Goal: Transaction & Acquisition: Purchase product/service

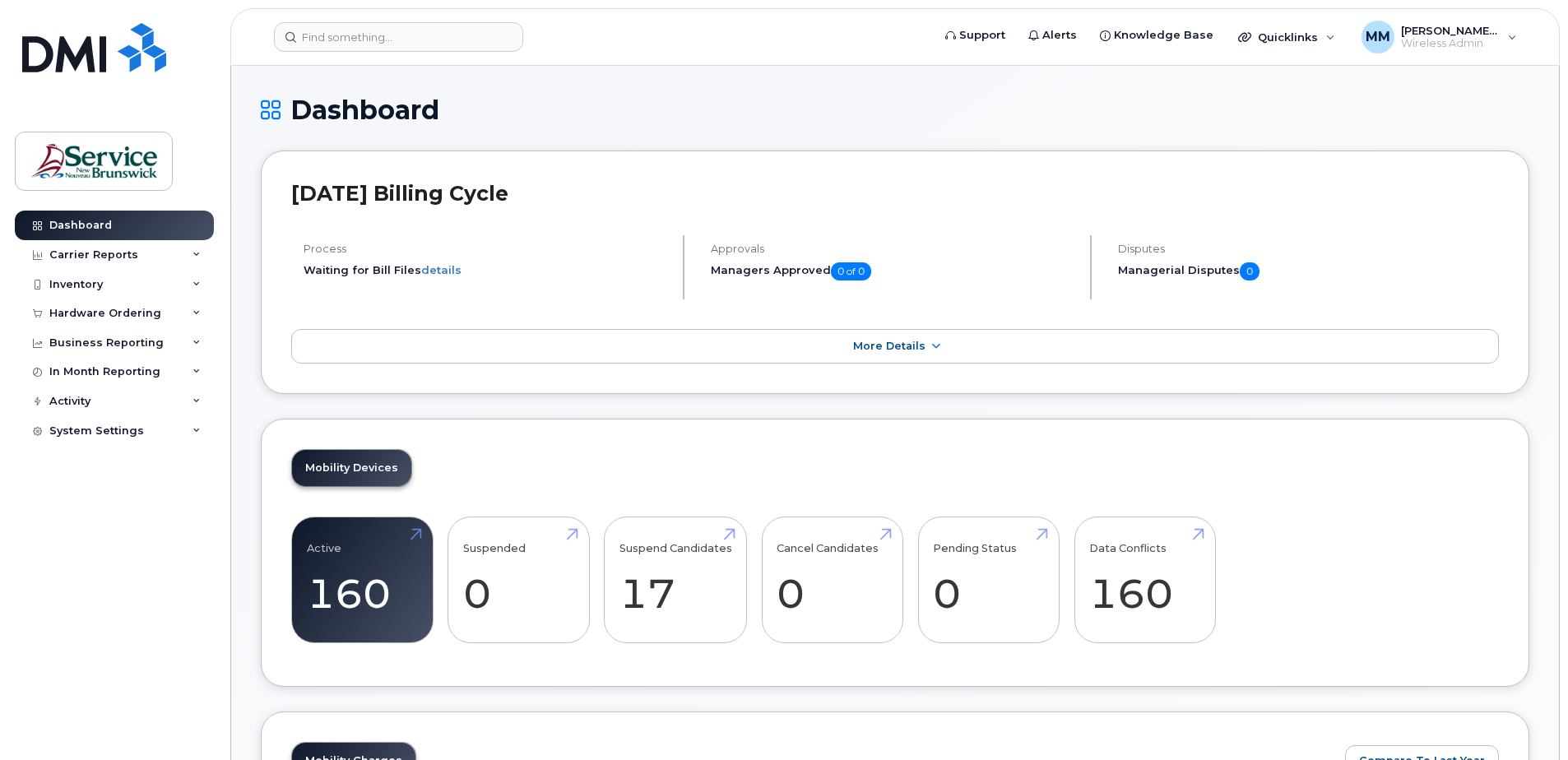
click at [93, 301] on div "Hardware Ordering" at bounding box center [115, 313] width 199 height 30
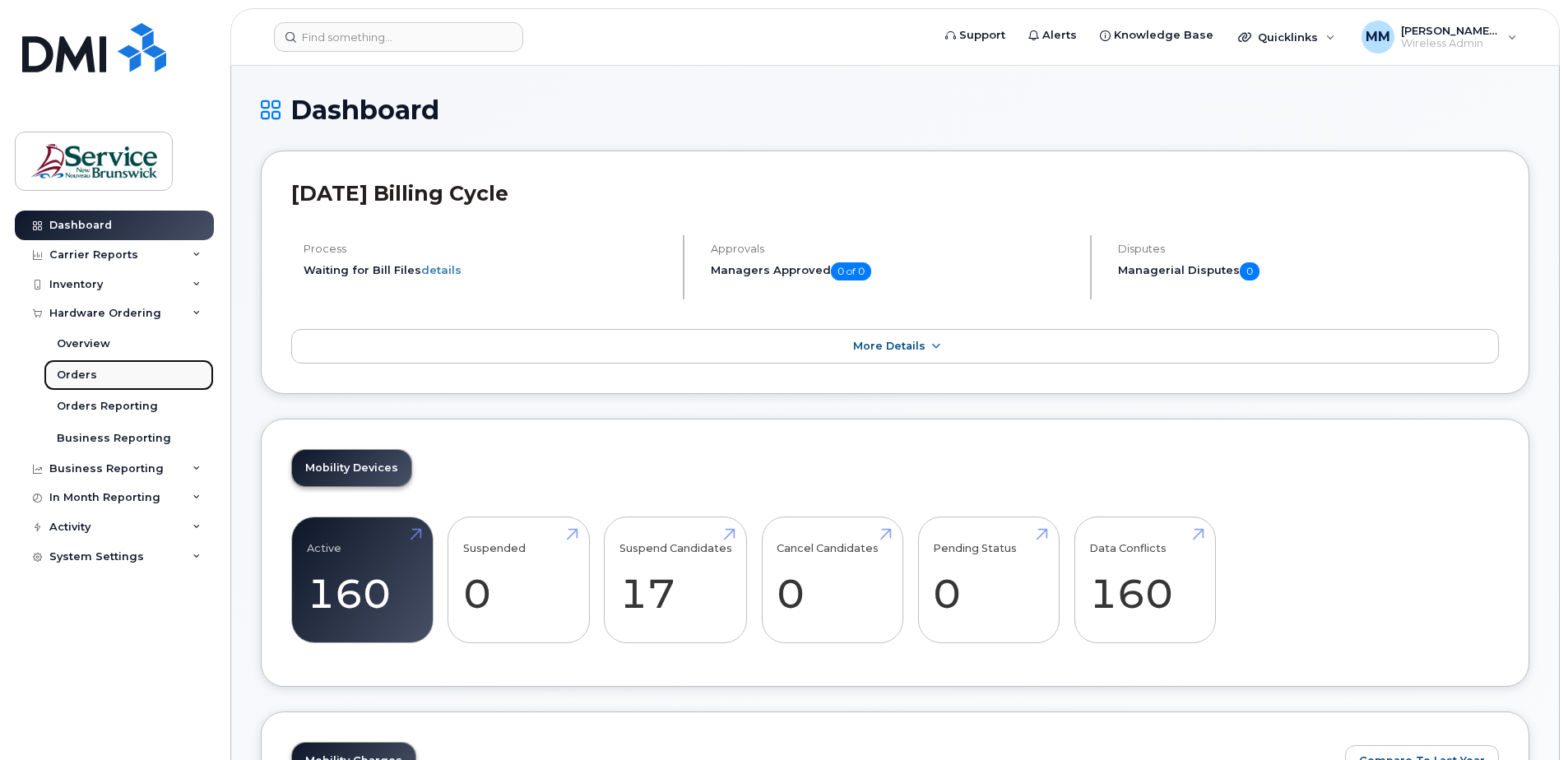
click at [88, 371] on div "Orders" at bounding box center [76, 375] width 40 height 15
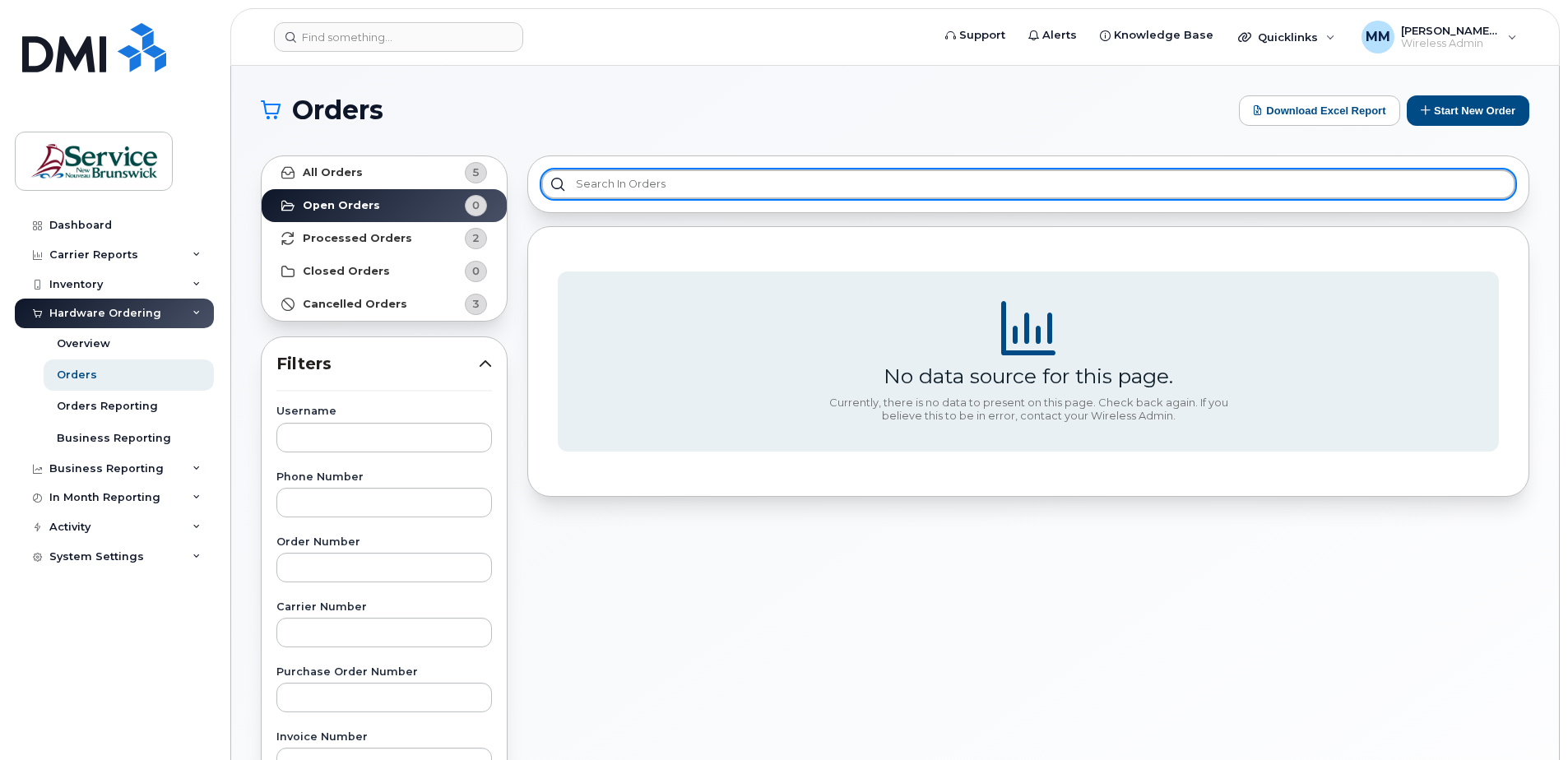
click at [713, 186] on input "text" at bounding box center [1028, 184] width 974 height 30
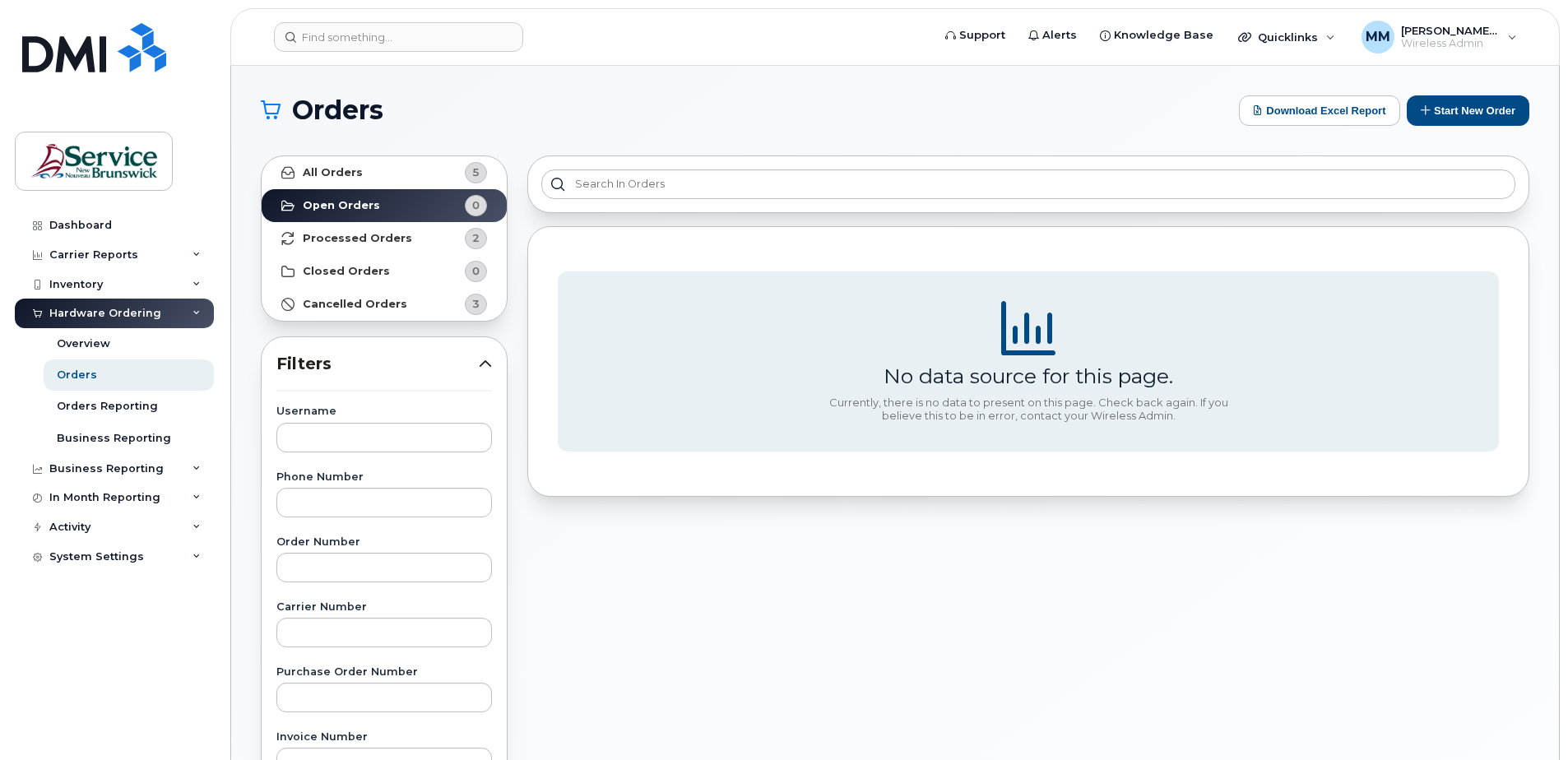
click at [818, 571] on div "No data source for this page. Currently, there is no data to present on this pa…" at bounding box center [1028, 723] width 1022 height 1156
click at [63, 223] on div "Dashboard" at bounding box center [81, 225] width 63 height 13
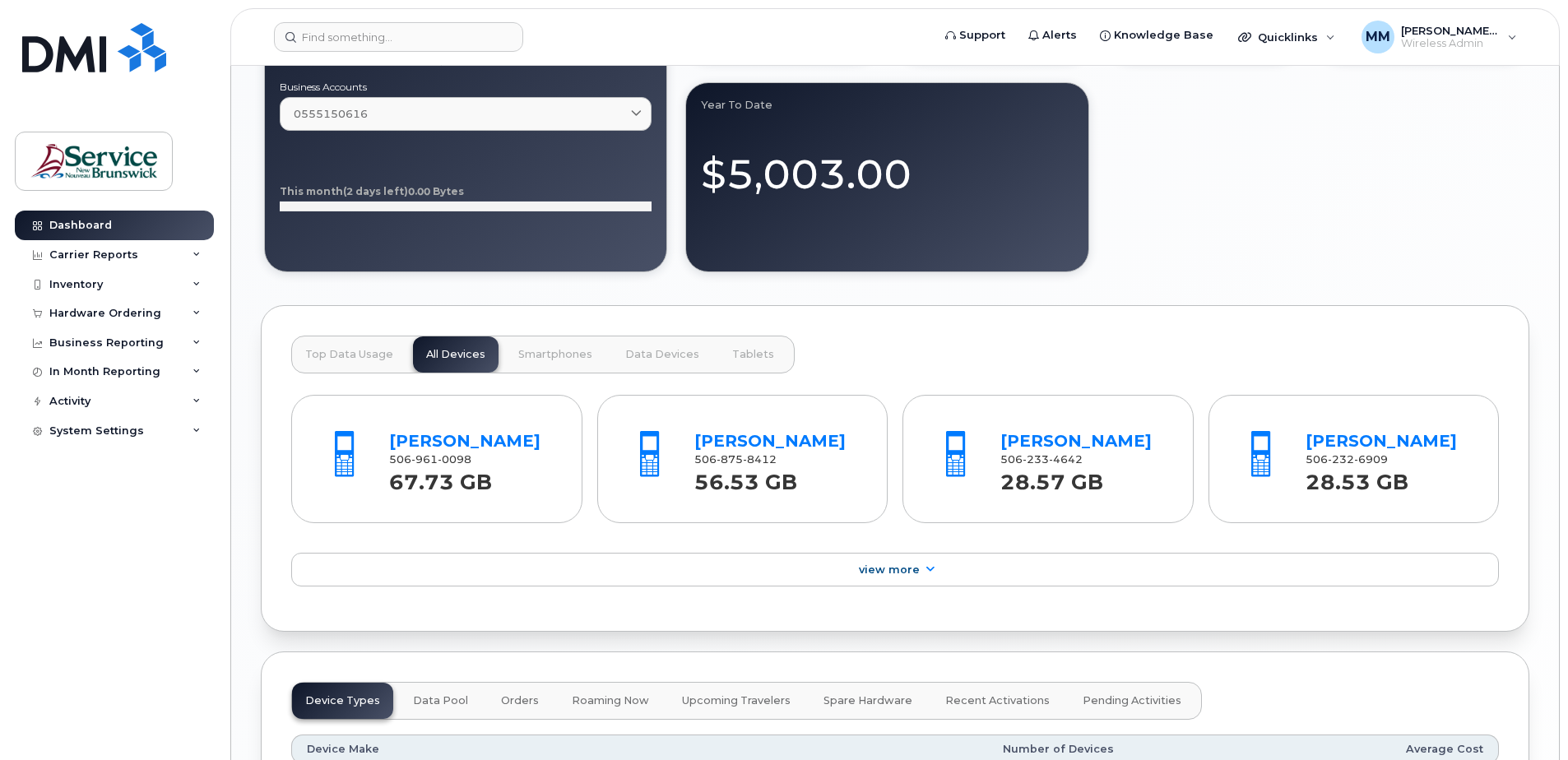
scroll to position [1156, 0]
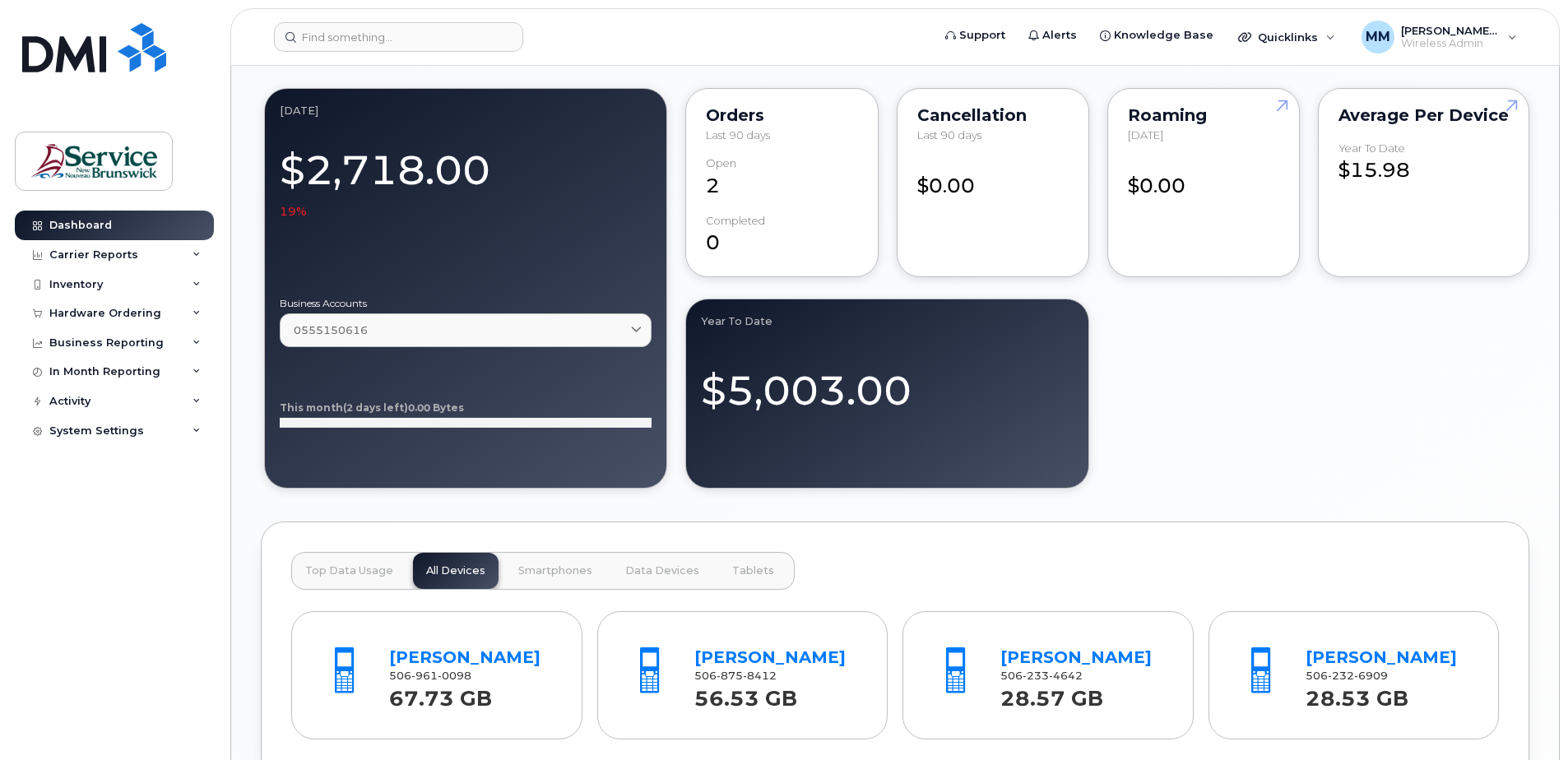
click at [1339, 490] on div "July 2025 $2,718.00 19% Business Accounts 0555150616 0555150616 ANGLOPHONE EAST…" at bounding box center [895, 287] width 1268 height 406
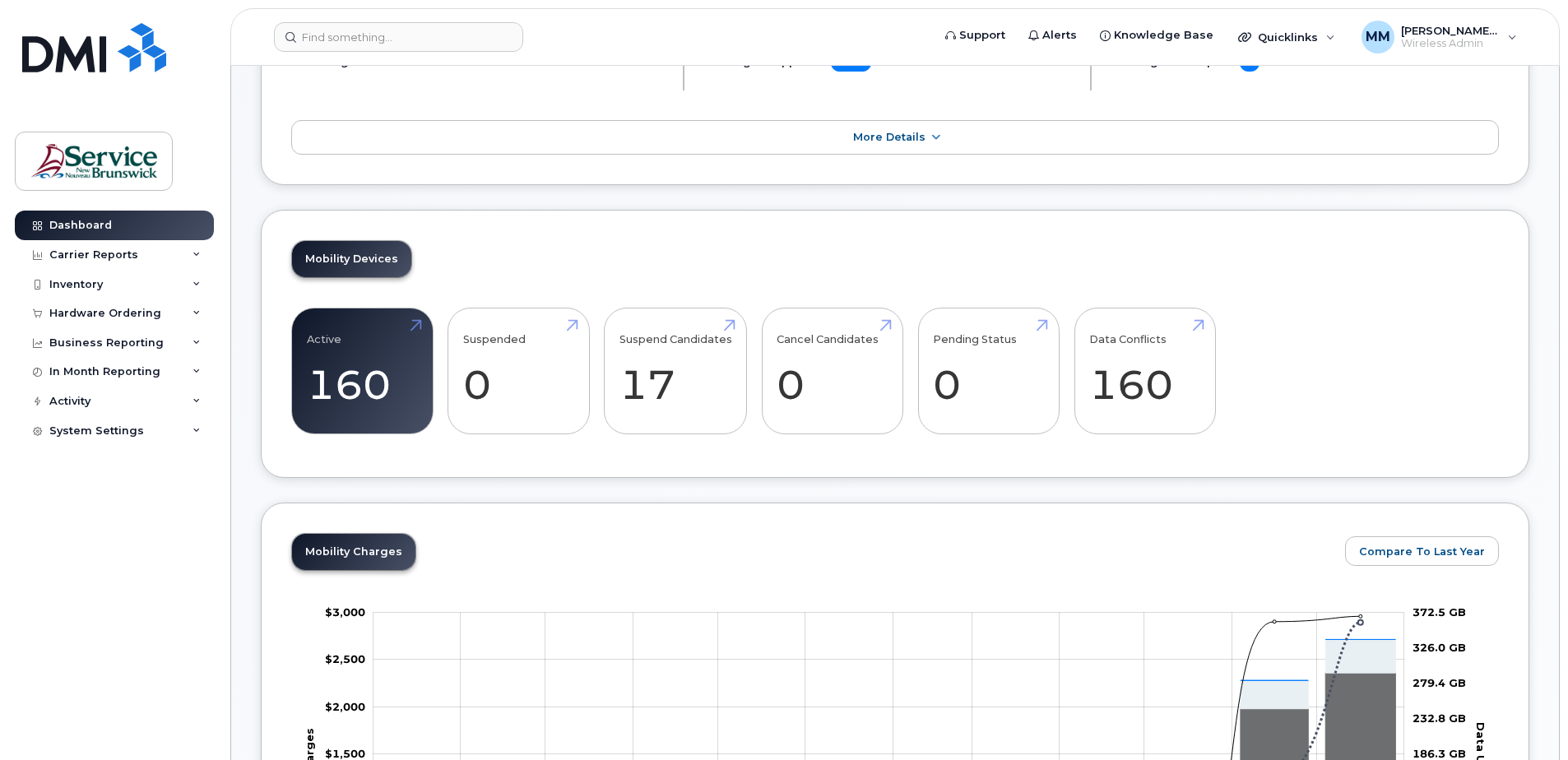
scroll to position [0, 0]
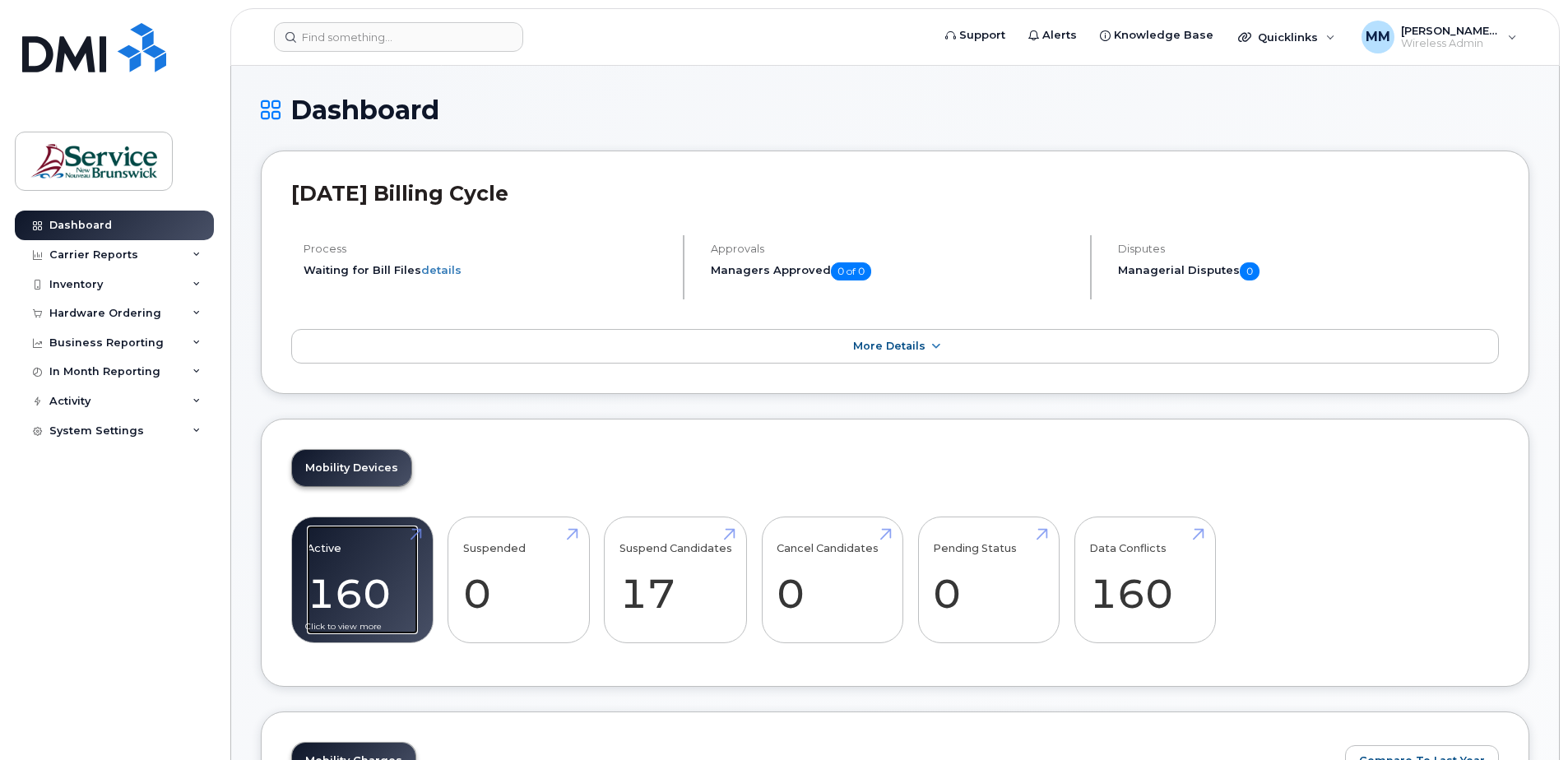
click at [415, 533] on link "Active 160" at bounding box center [362, 580] width 111 height 109
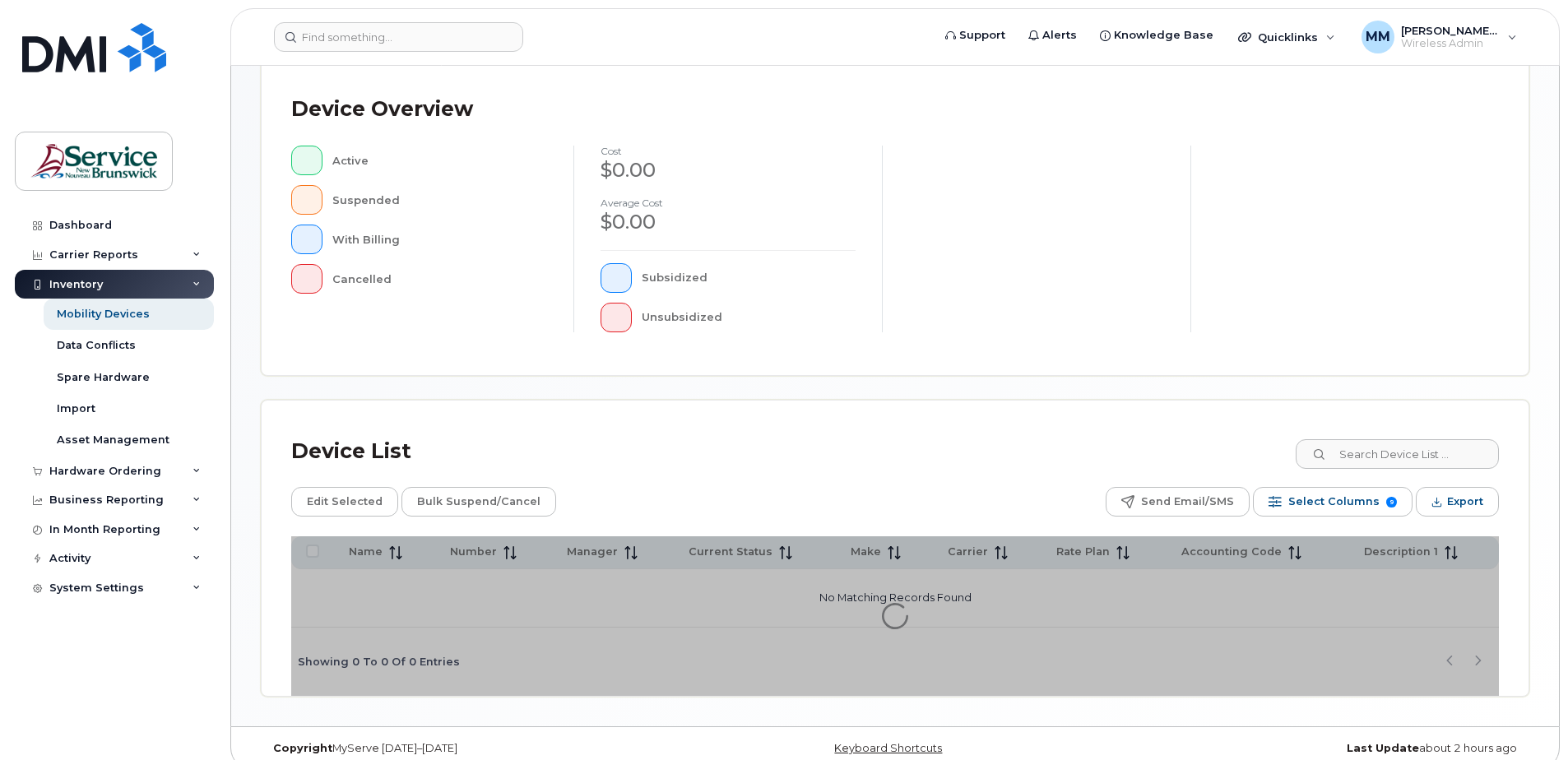
scroll to position [371, 0]
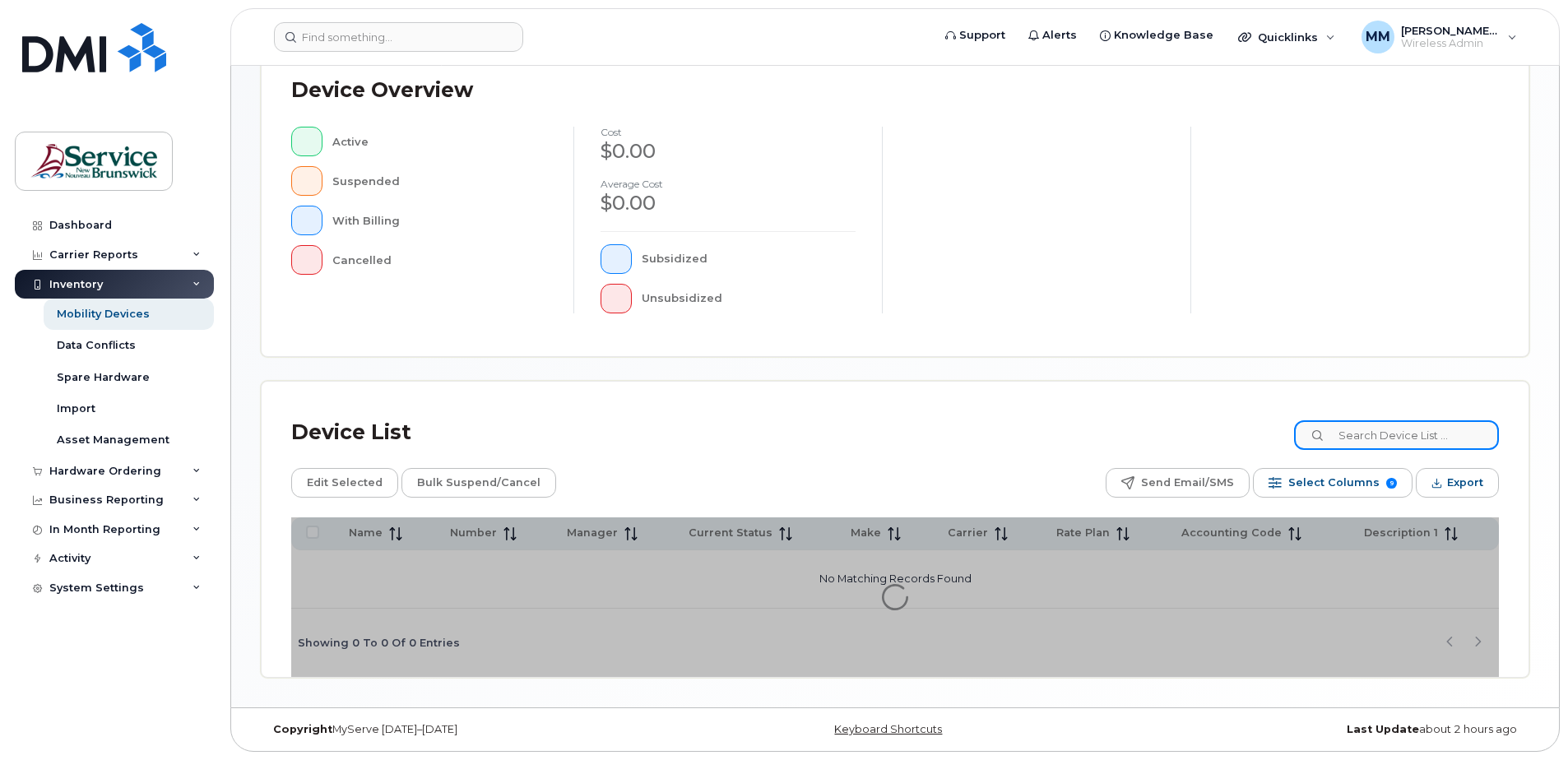
click at [1372, 440] on input at bounding box center [1397, 435] width 205 height 30
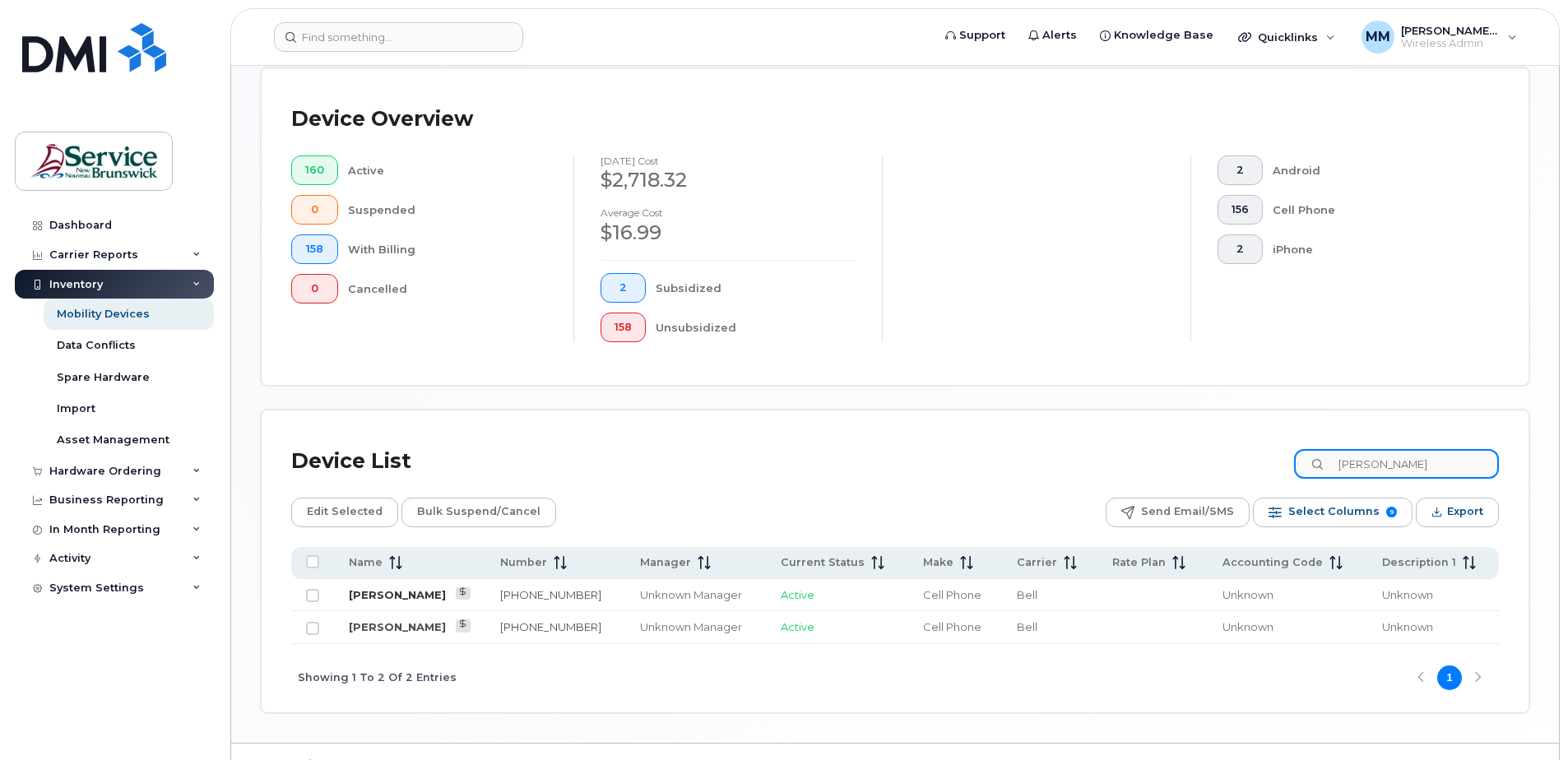
type input "randy"
click at [366, 590] on link "[PERSON_NAME]" at bounding box center [397, 595] width 97 height 13
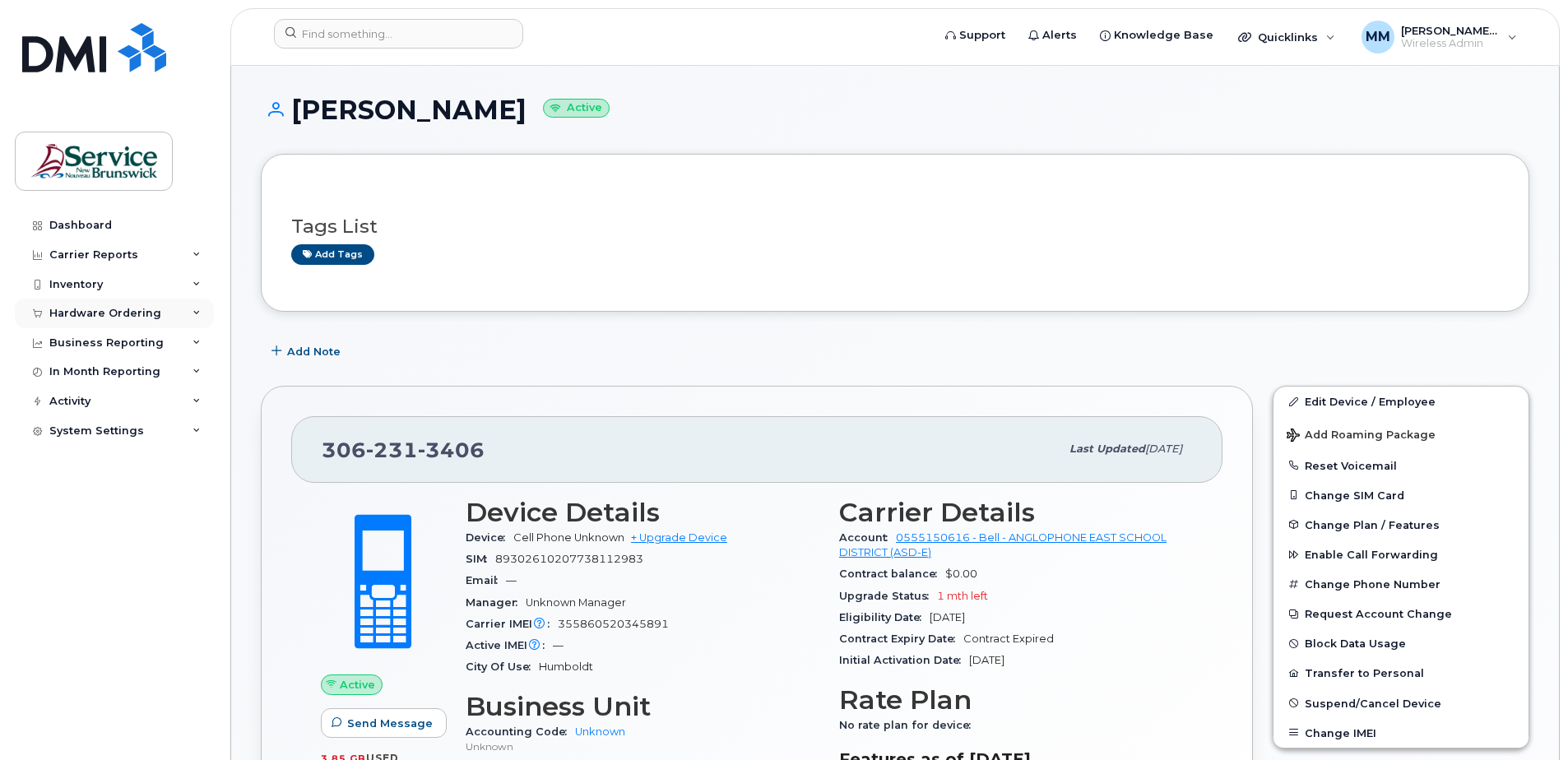
click at [109, 308] on div "Hardware Ordering" at bounding box center [105, 313] width 112 height 13
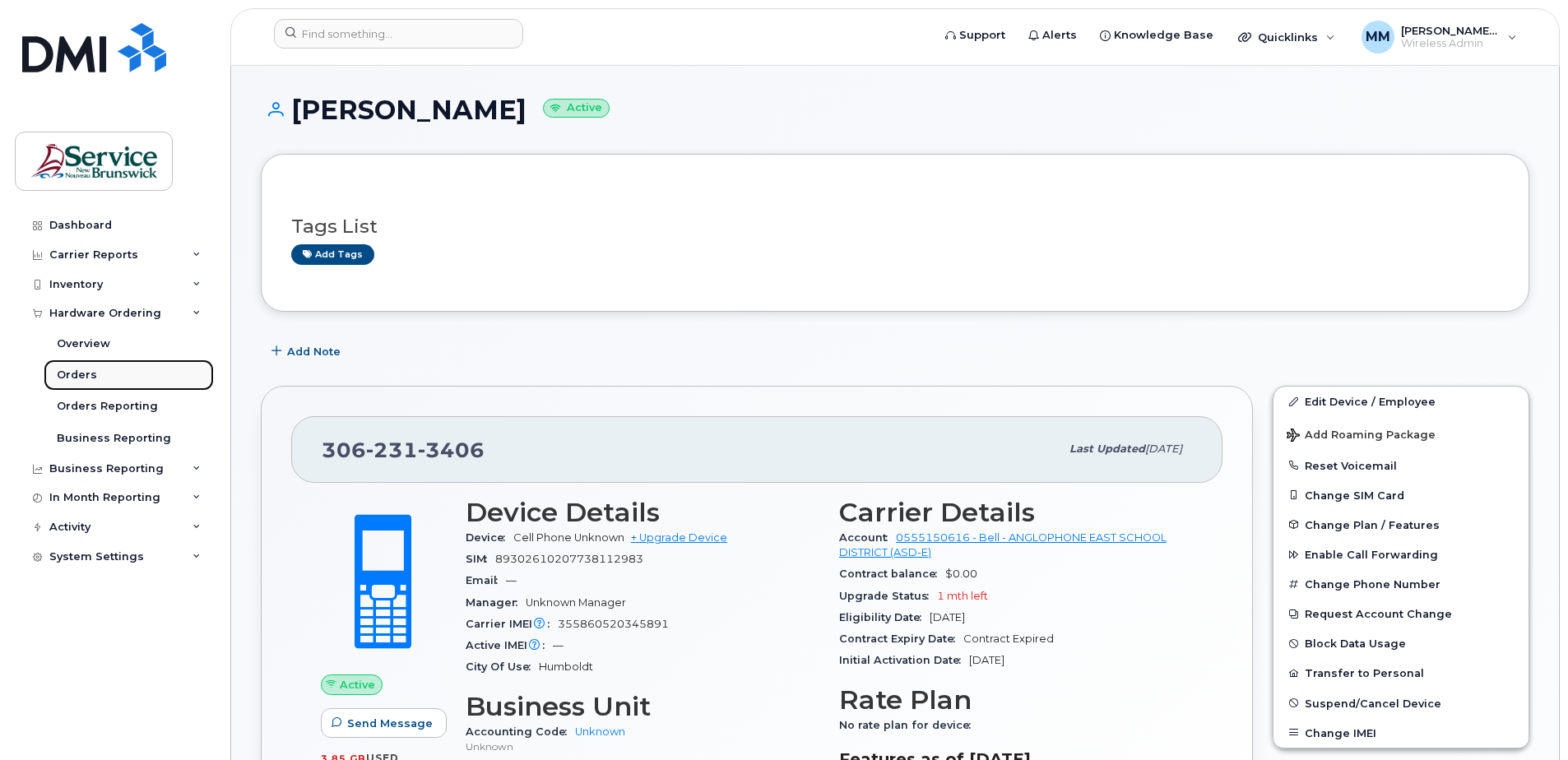
click at [85, 371] on div "Orders" at bounding box center [76, 375] width 40 height 15
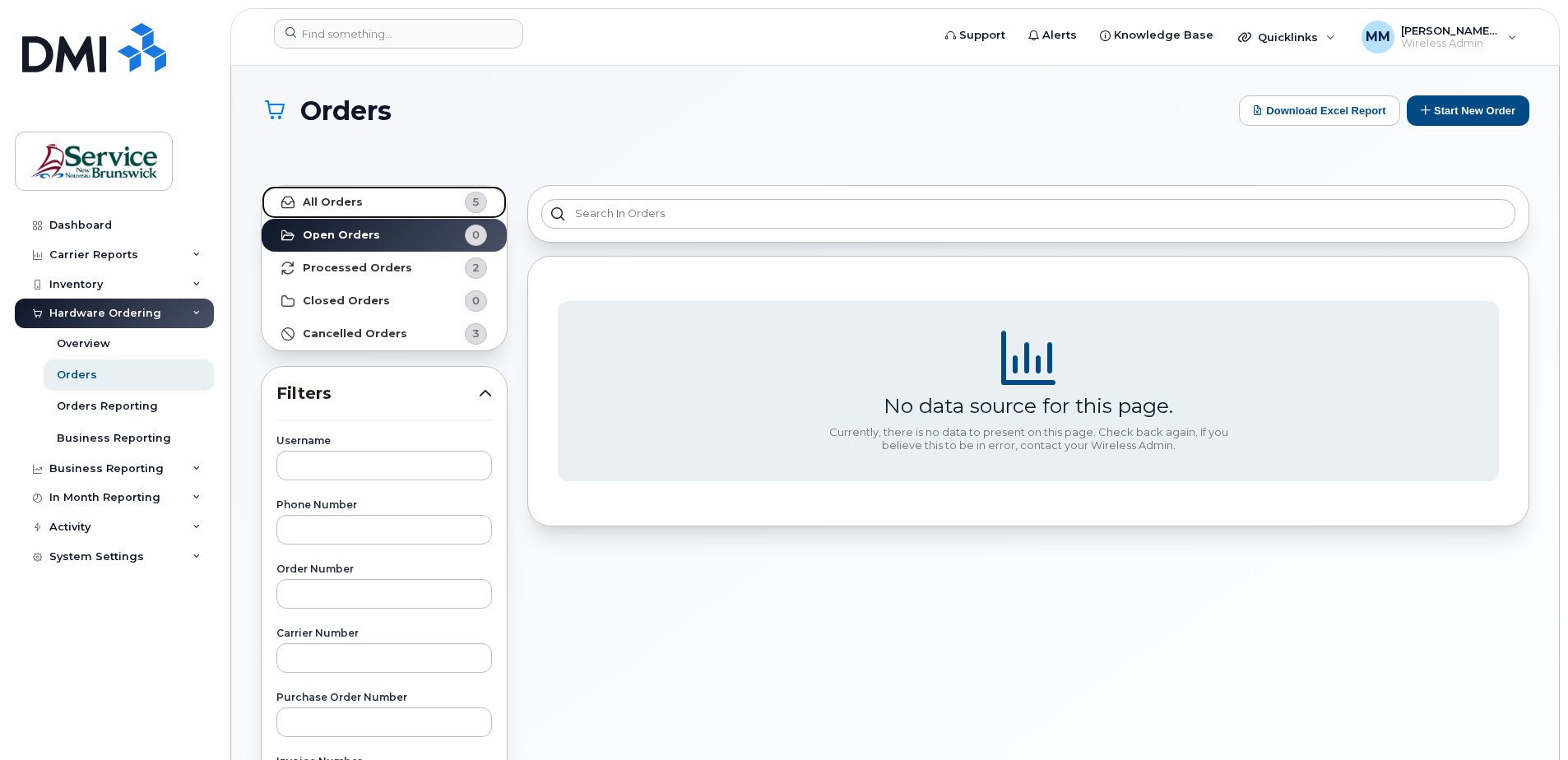
click at [323, 201] on strong "All Orders" at bounding box center [332, 202] width 60 height 13
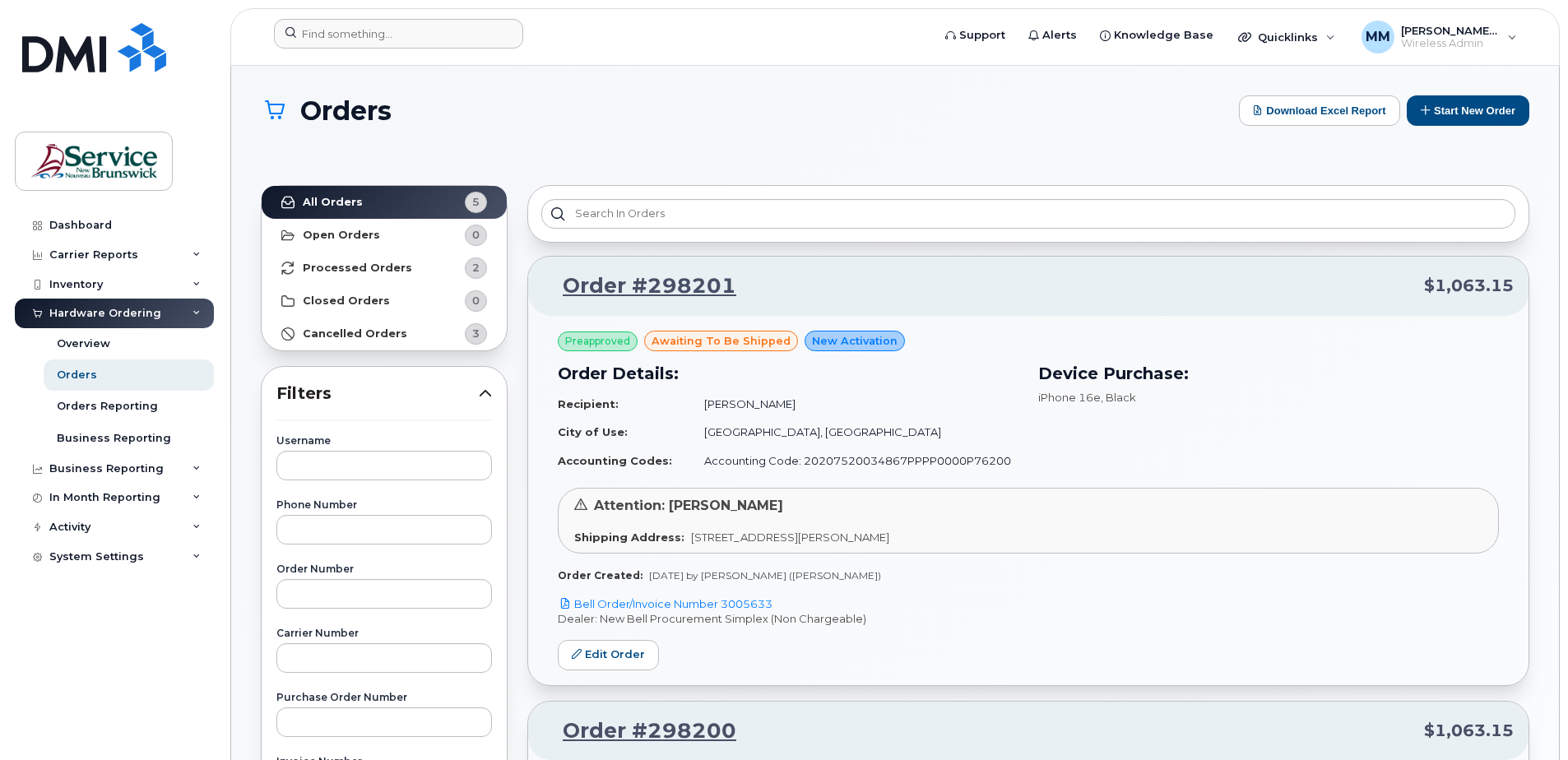
click at [625, 47] on form at bounding box center [597, 33] width 647 height 30
click at [1493, 123] on button "Start New Order" at bounding box center [1468, 110] width 123 height 31
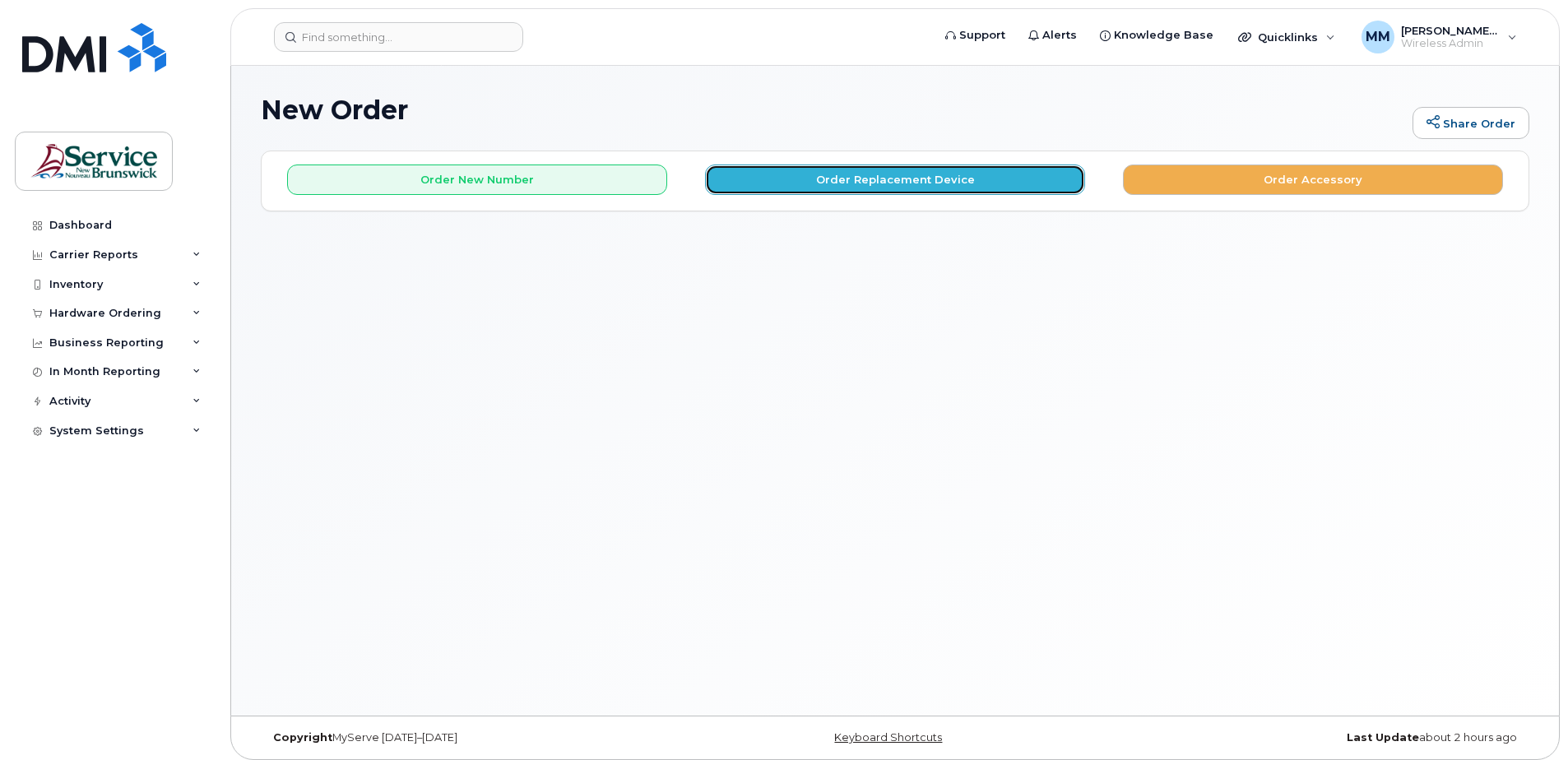
click at [867, 182] on button "Order Replacement Device" at bounding box center [895, 179] width 380 height 31
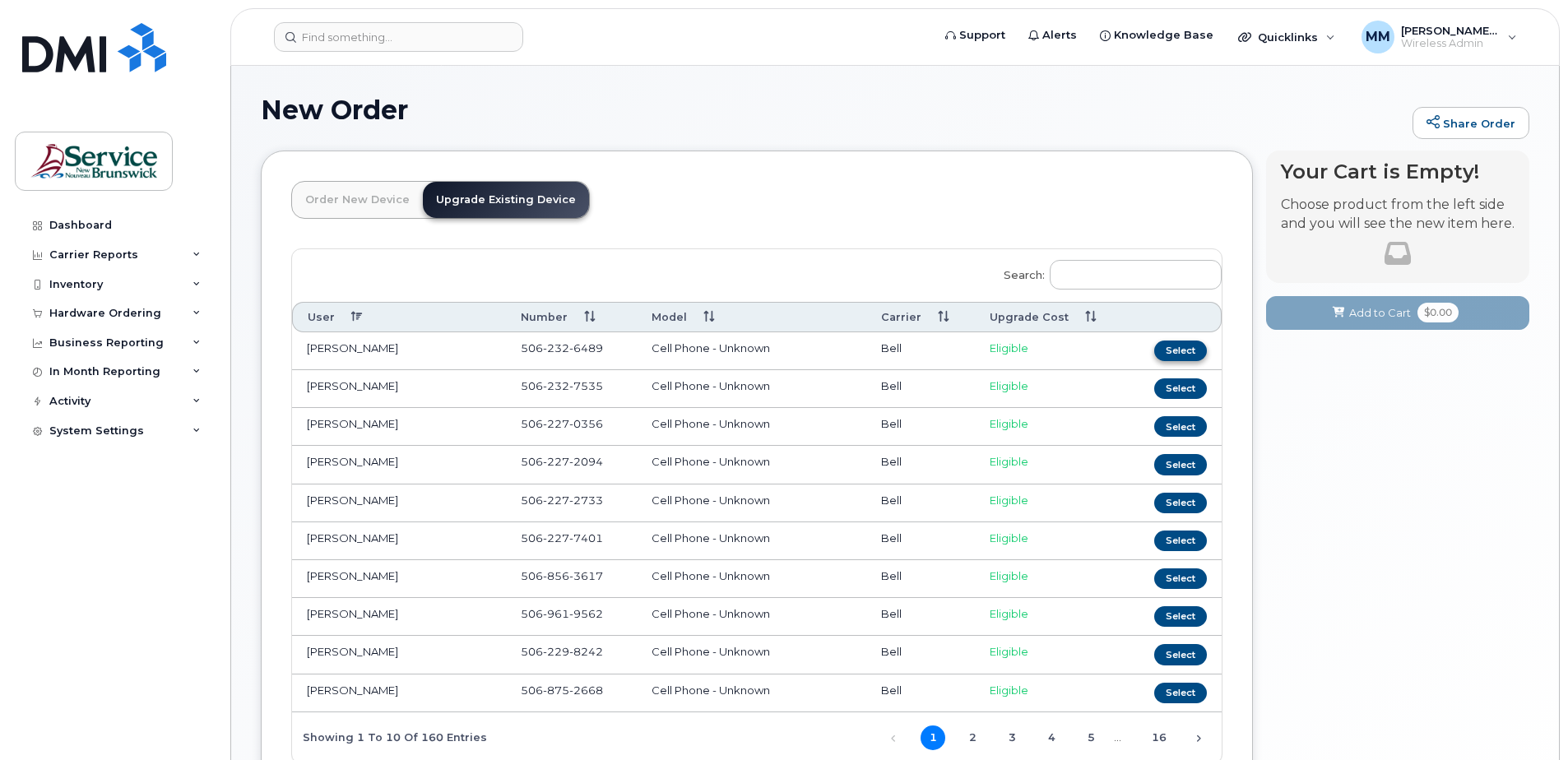
click at [1136, 352] on tr "Adam Rogerson 506 232 6489 Cell Phone - Unknown Bell Eligible Select" at bounding box center [757, 351] width 929 height 38
drag, startPoint x: 1169, startPoint y: 354, endPoint x: 1093, endPoint y: 279, distance: 106.8
click at [1086, 274] on input "Search:" at bounding box center [1136, 275] width 172 height 30
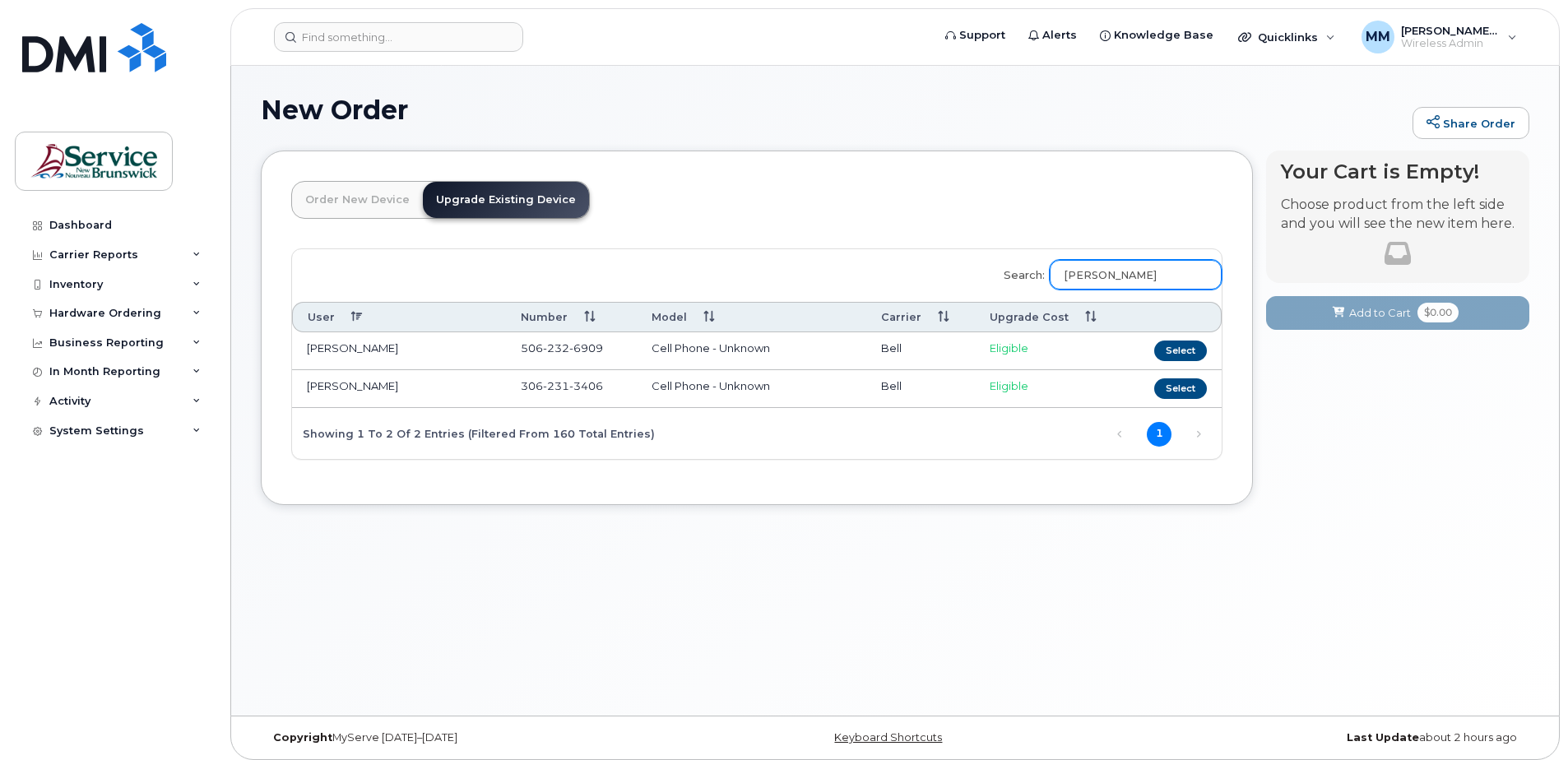
type input "randy"
click at [337, 382] on td "Randy Maclean" at bounding box center [399, 389] width 213 height 38
click at [1183, 388] on button "Select" at bounding box center [1180, 389] width 53 height 21
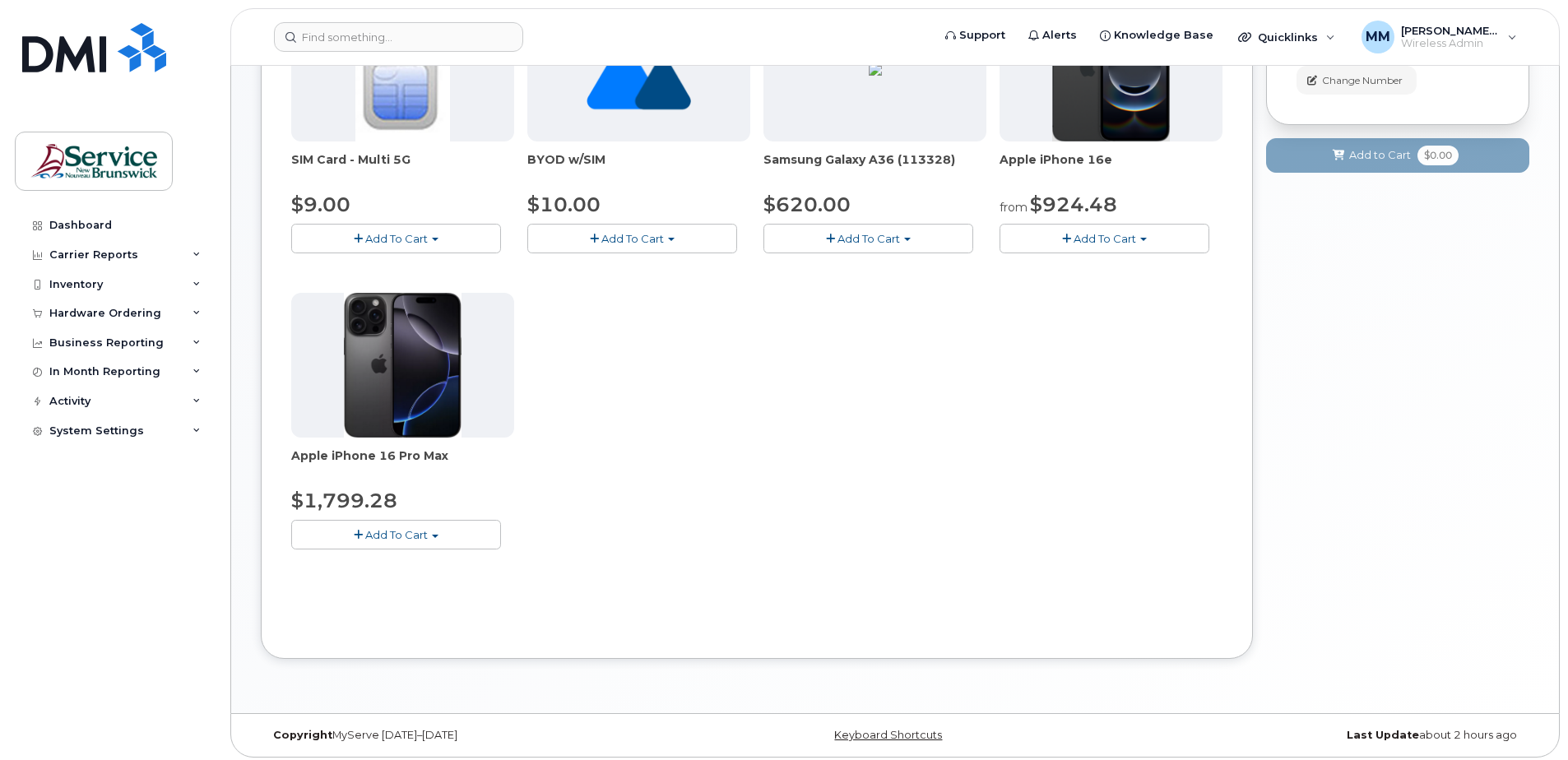
scroll to position [329, 0]
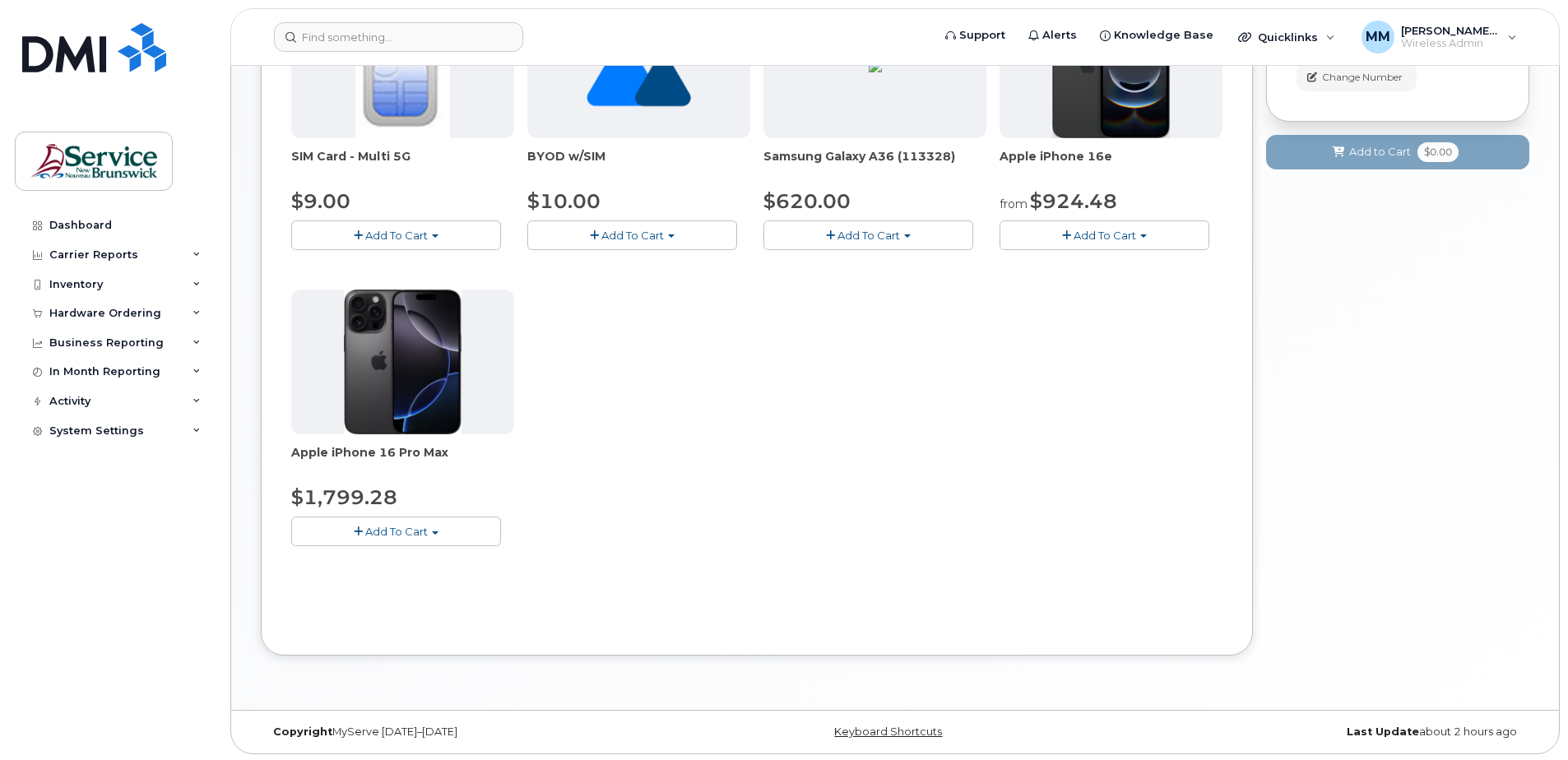
click at [439, 531] on span "button" at bounding box center [434, 533] width 6 height 4
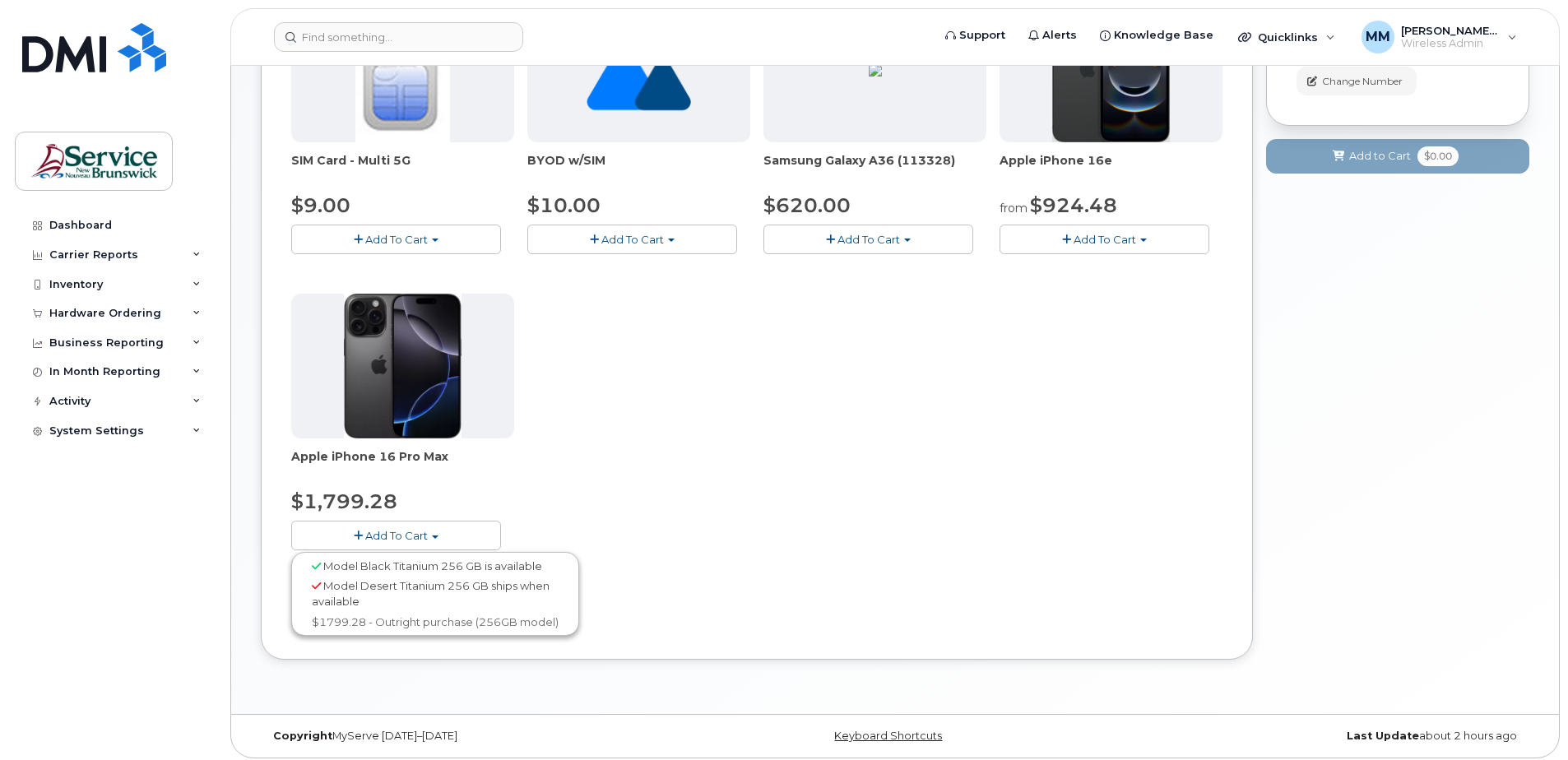
scroll to position [332, 0]
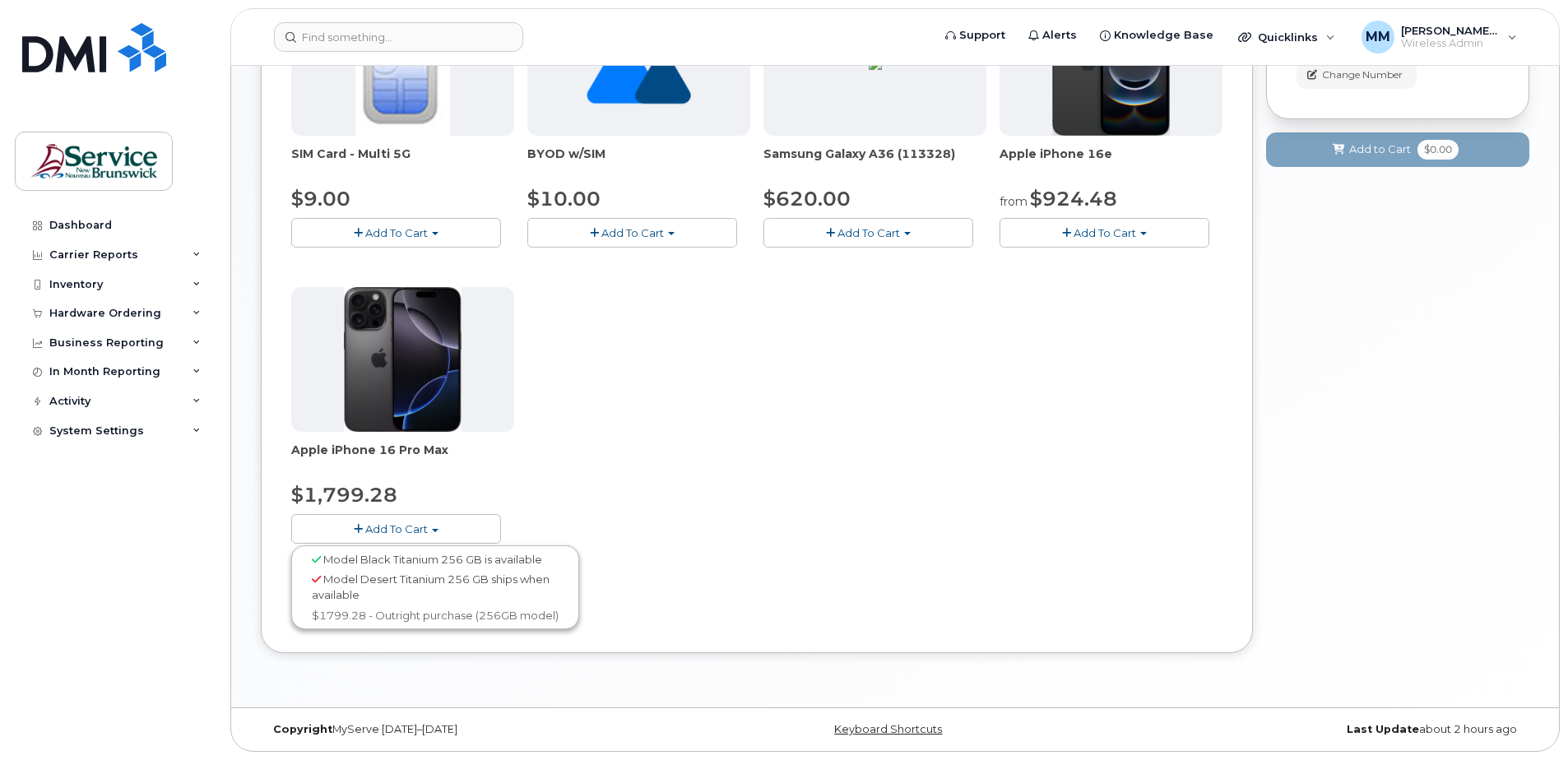
click at [699, 534] on div "SIM Card - Multi 5G $9.00 Add To Cart $9.00 - Replacement SIM Card BYOD w/SIM $…" at bounding box center [757, 281] width 931 height 580
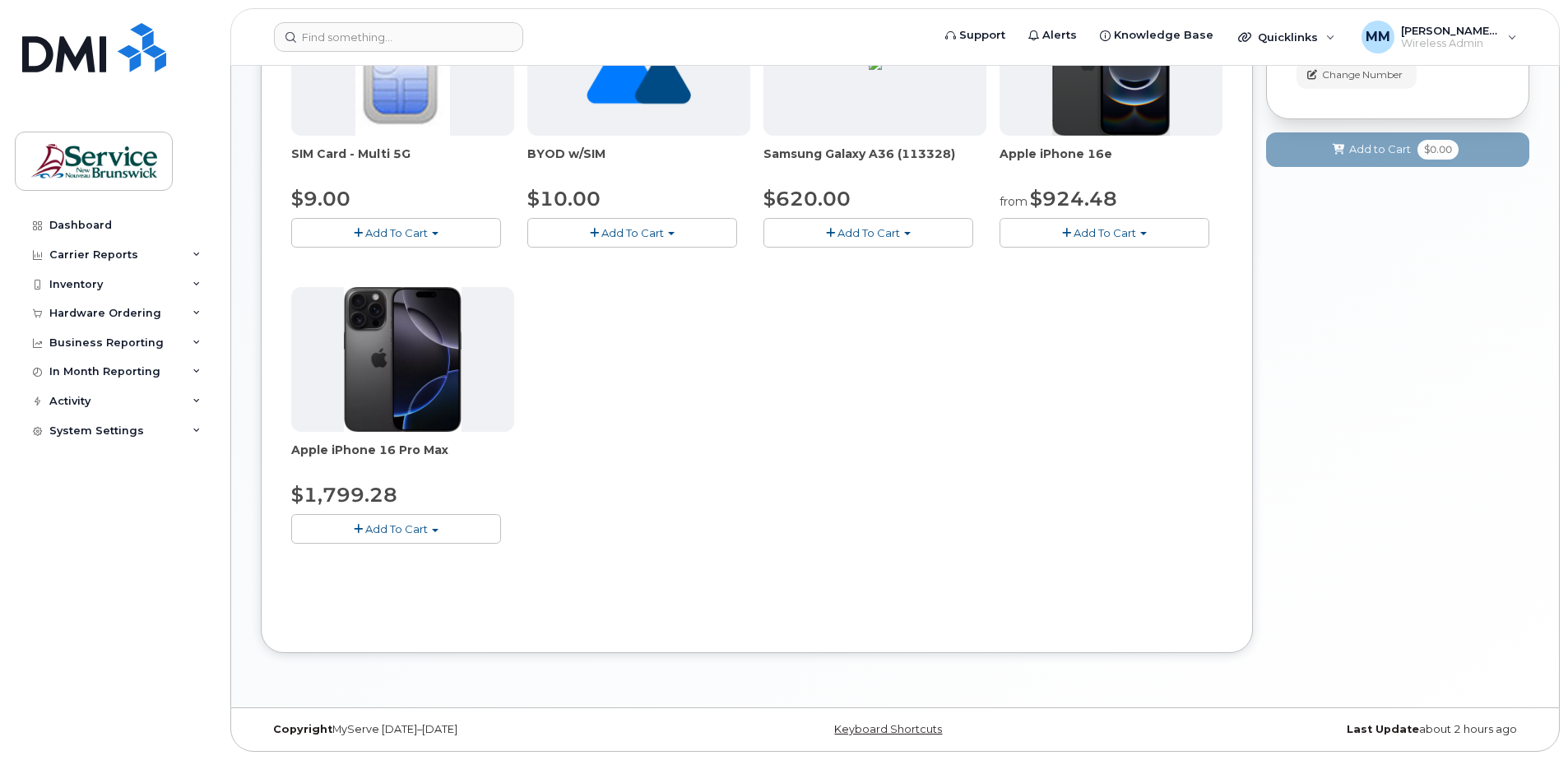
scroll to position [84, 0]
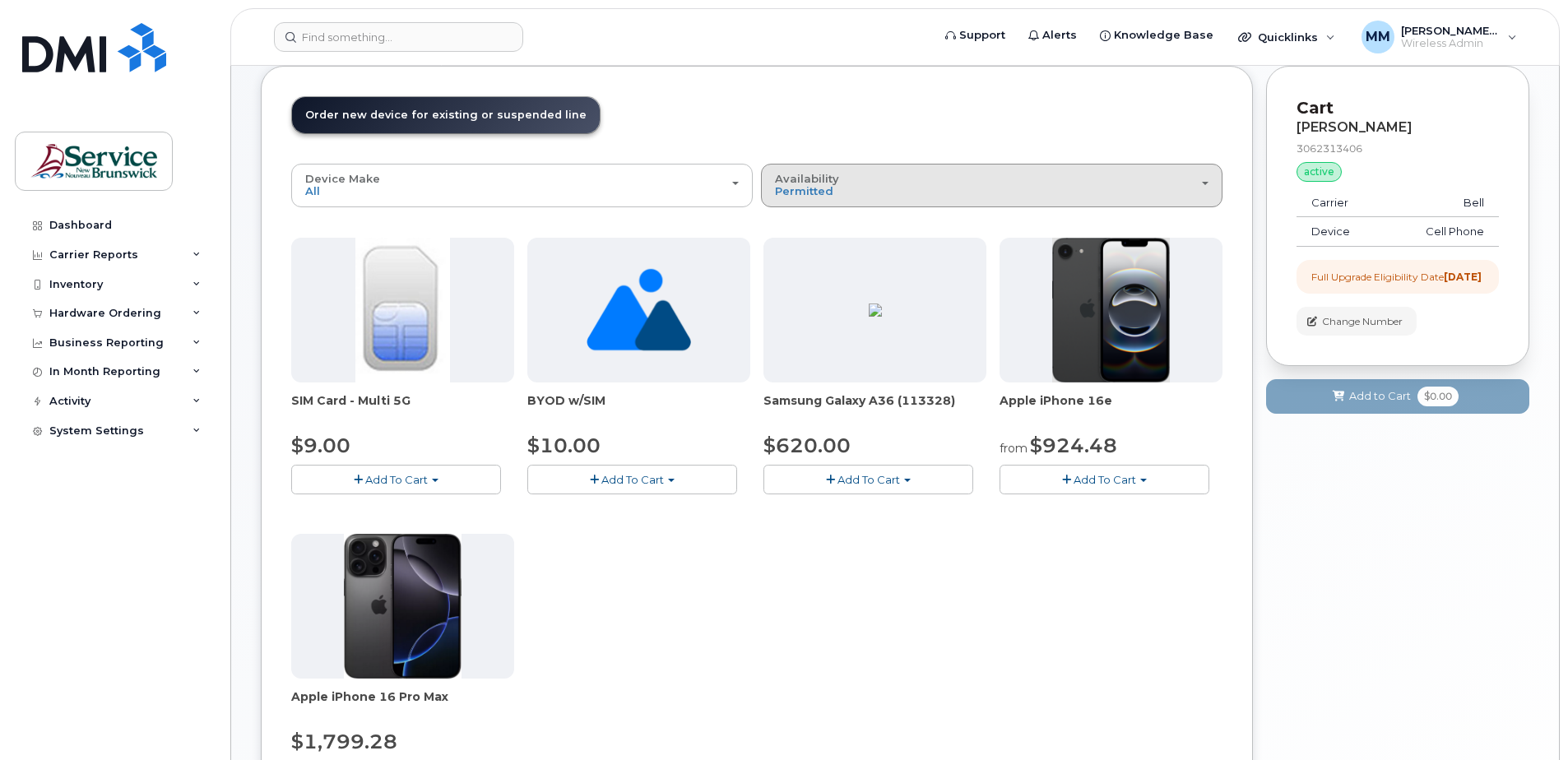
click at [1201, 191] on div "Availability Permitted All" at bounding box center [991, 186] width 433 height 25
click at [789, 240] on ul "Permitted All" at bounding box center [991, 241] width 461 height 65
click at [795, 197] on span "Permitted" at bounding box center [804, 190] width 58 height 13
click at [796, 247] on label "All" at bounding box center [782, 251] width 35 height 20
click at [0, 0] on input "All" at bounding box center [0, 0] width 0 height 0
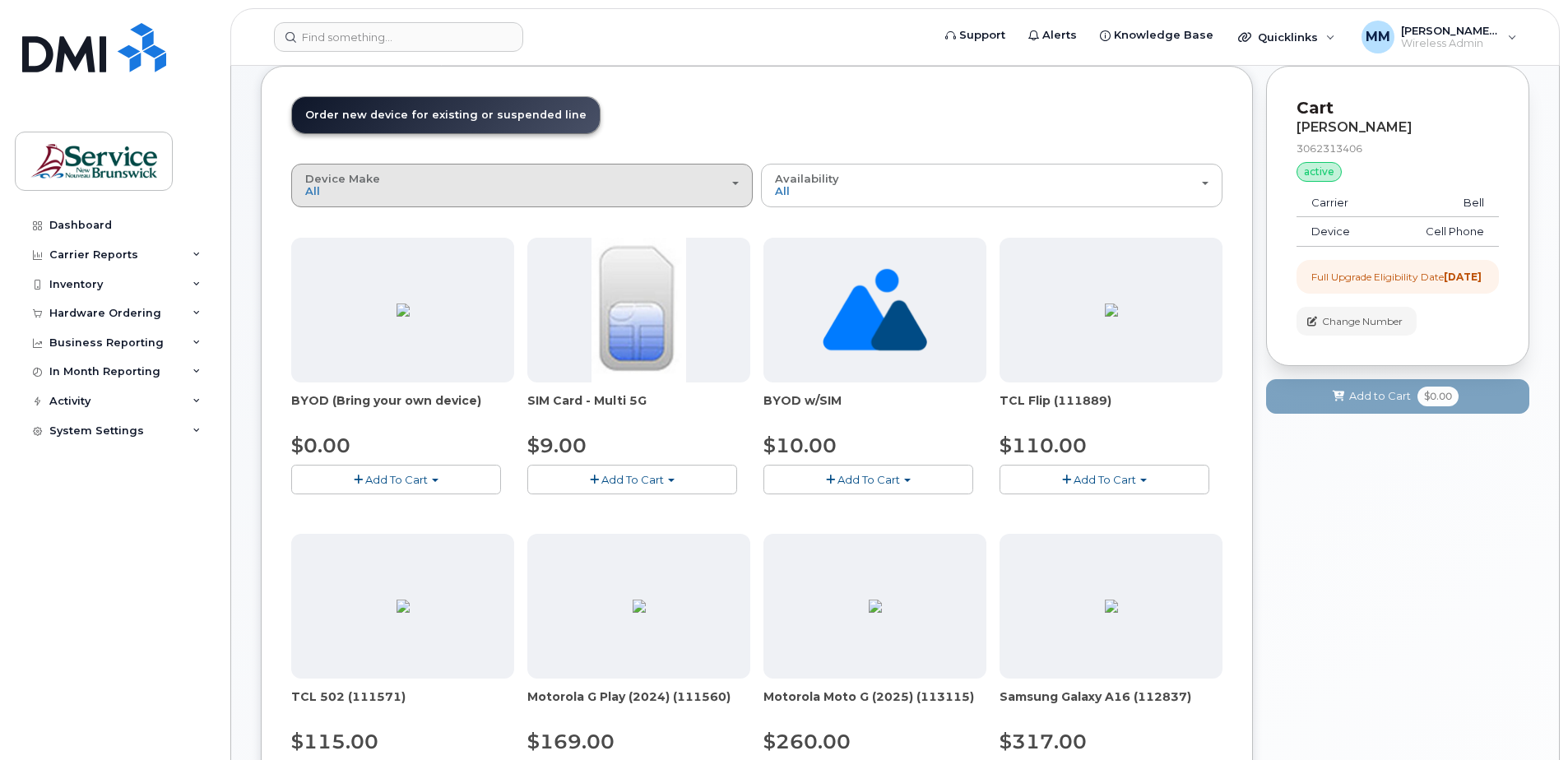
click at [602, 169] on button "Device Make All Aircard Android Cell Phone HUB iPhone Tablet Unknown" at bounding box center [522, 185] width 461 height 43
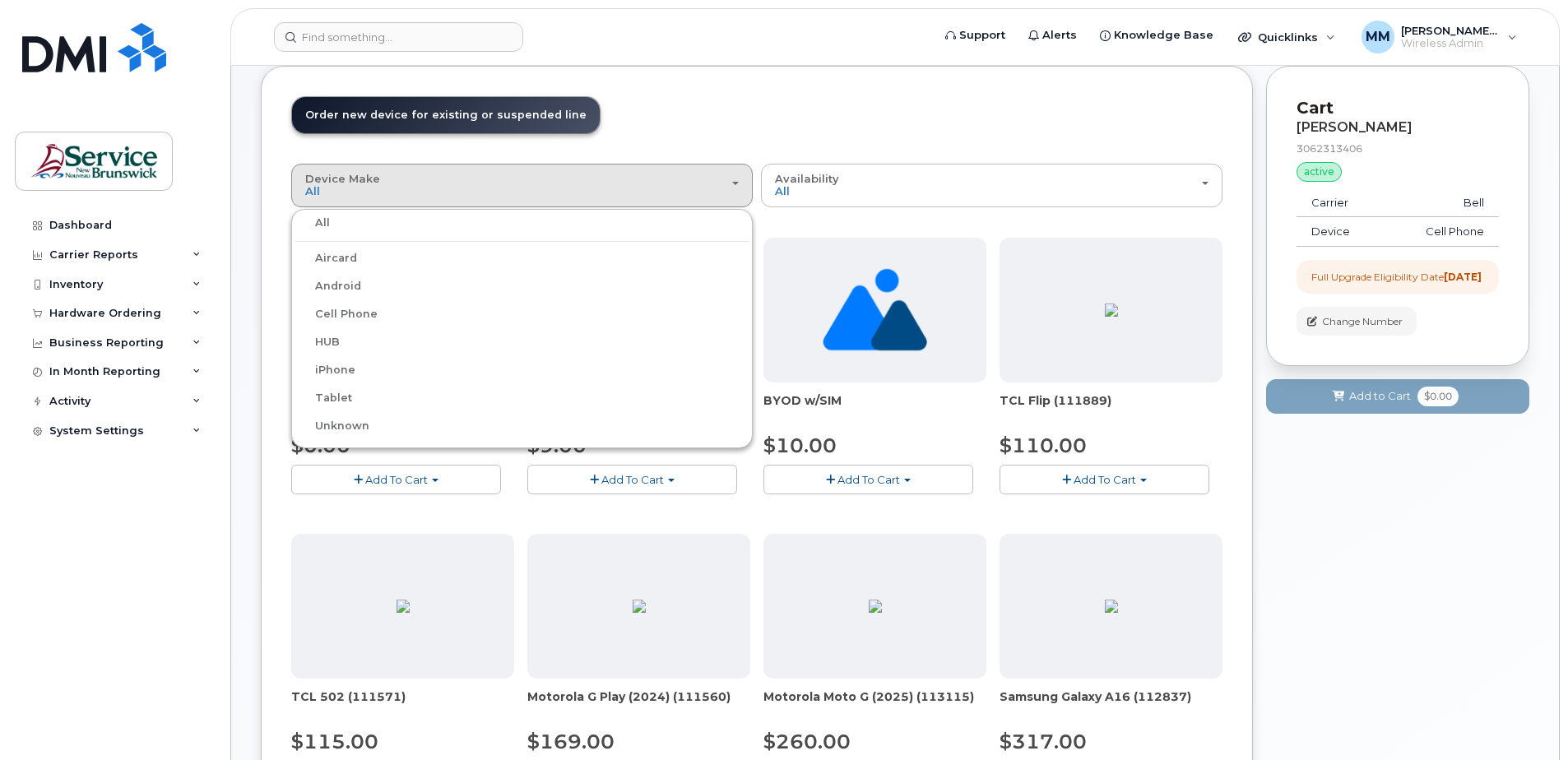
click at [339, 368] on label "iPhone" at bounding box center [325, 371] width 60 height 20
click at [0, 0] on input "iPhone" at bounding box center [0, 0] width 0 height 0
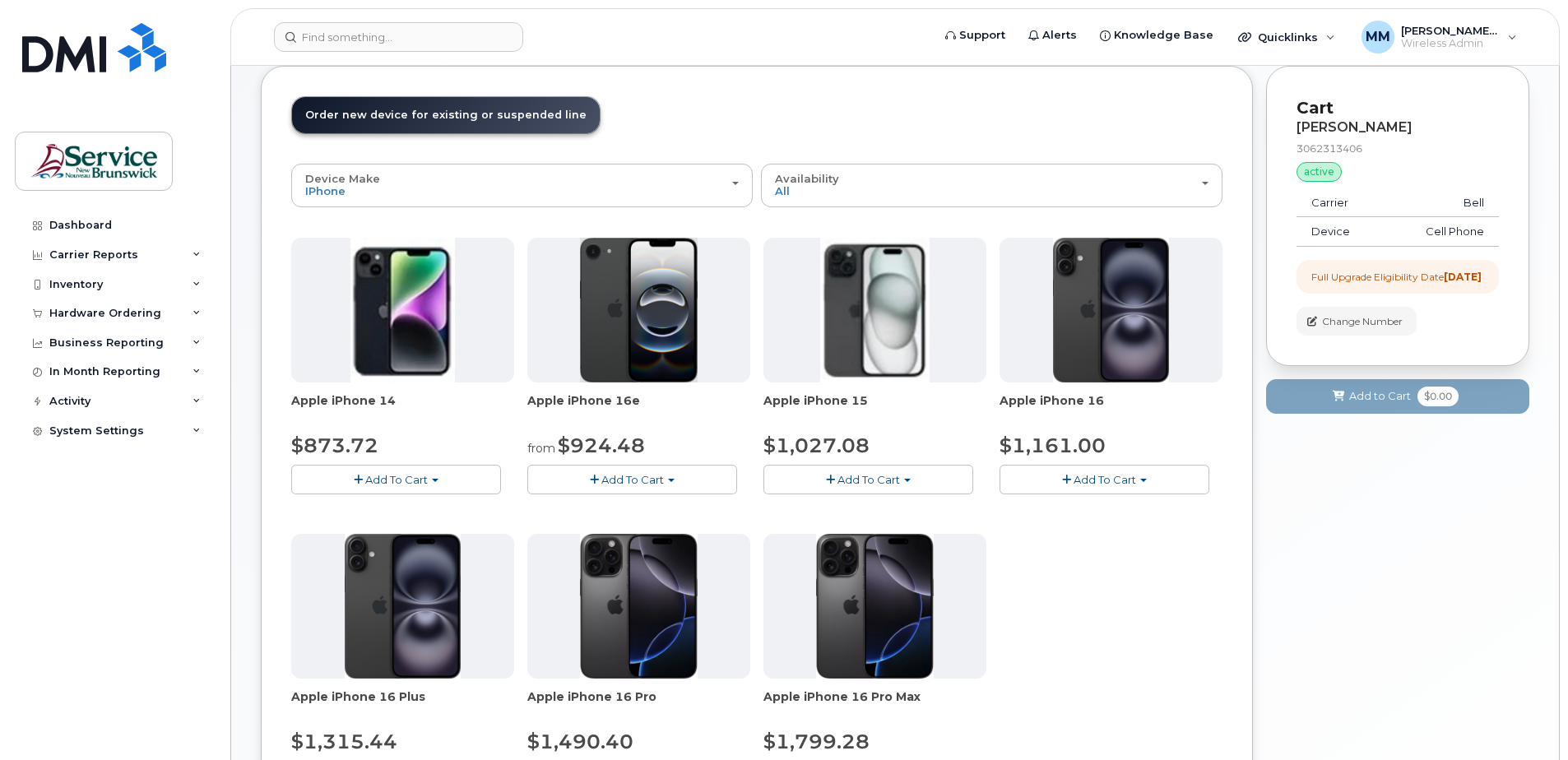
click at [1278, 600] on div "Your Cart is Empty! Choose product from the left side and you will see the new …" at bounding box center [1397, 494] width 263 height 859
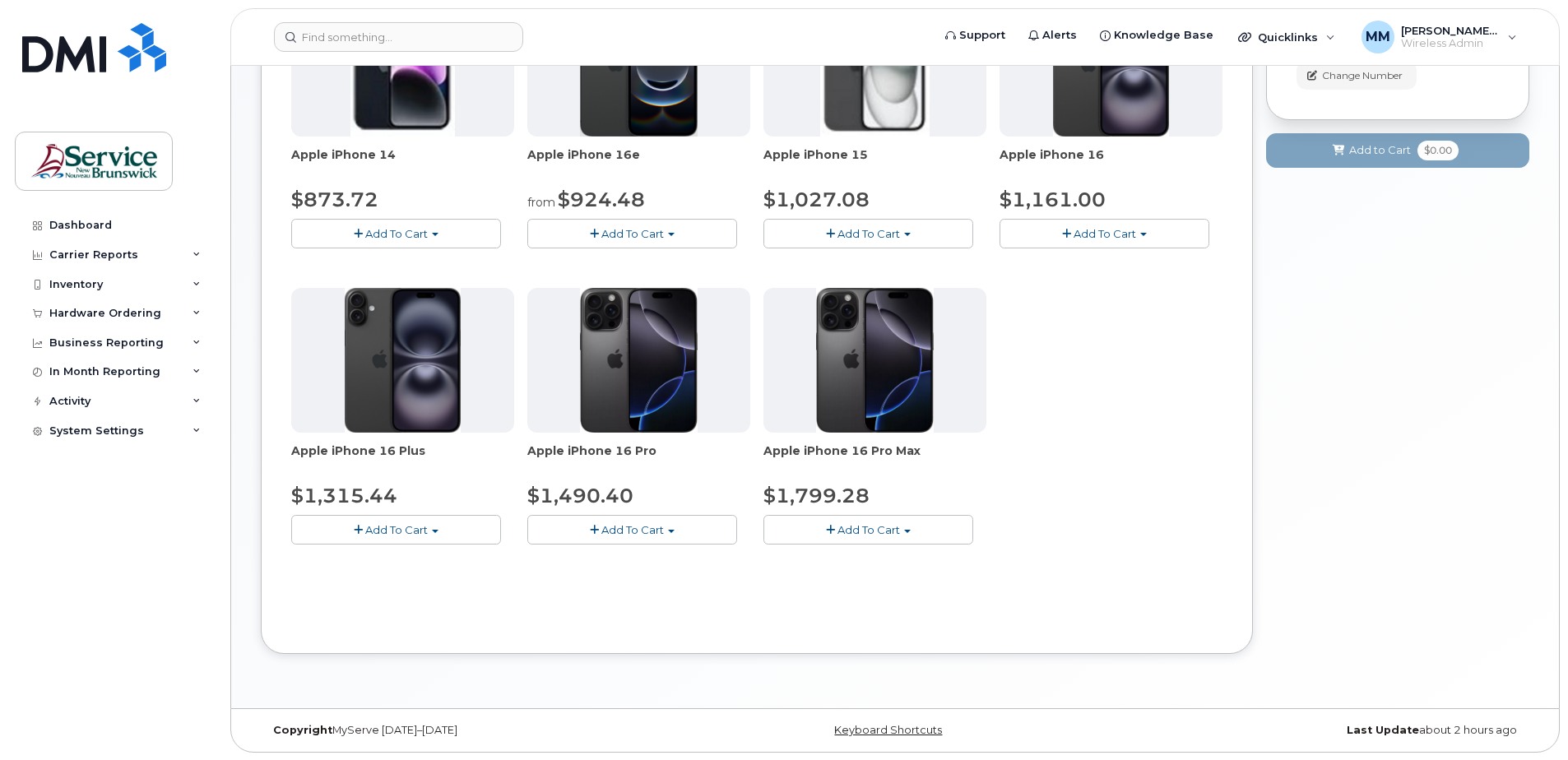
scroll to position [332, 0]
click at [943, 535] on button "Add To Cart" at bounding box center [868, 529] width 210 height 29
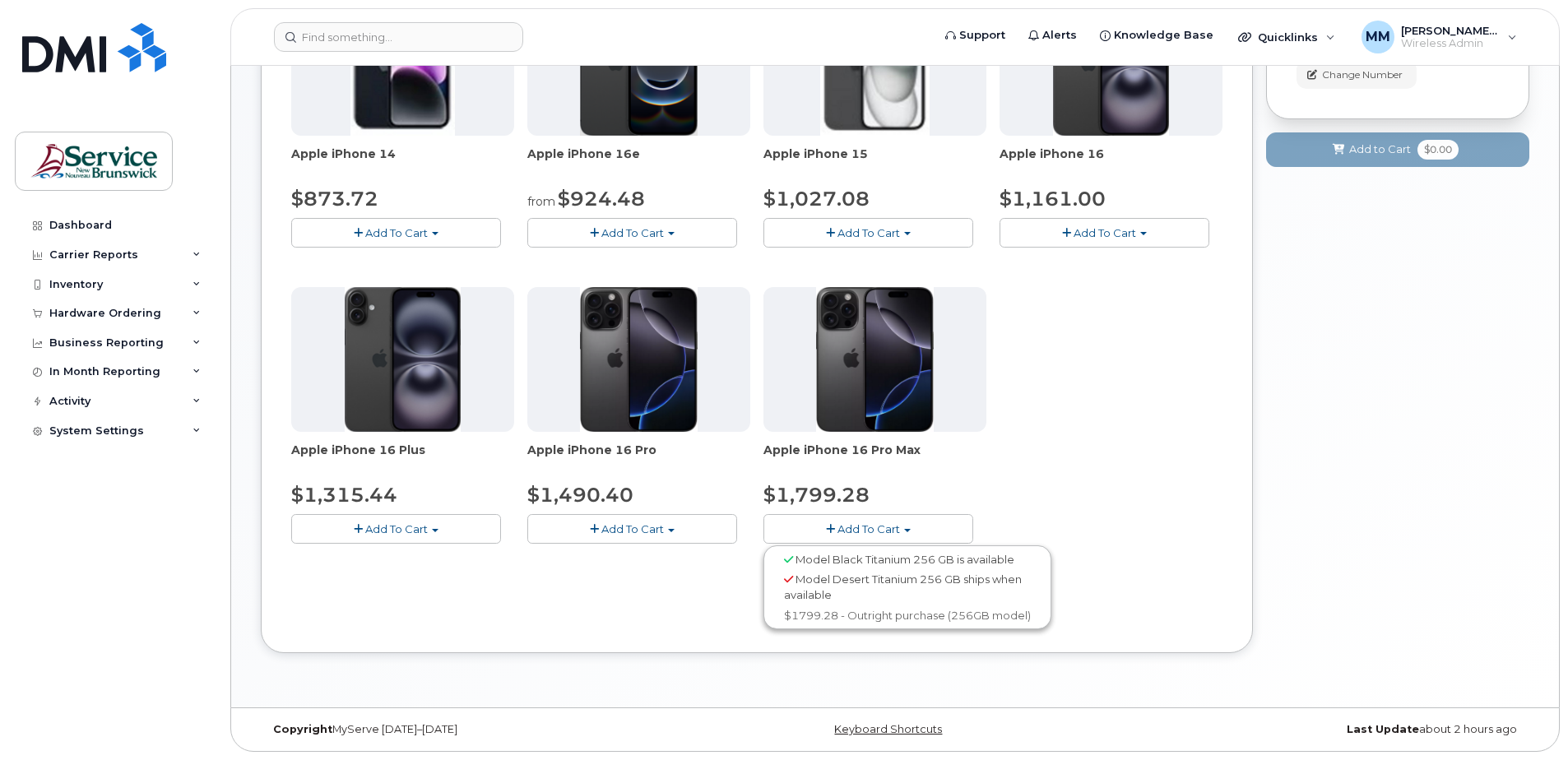
click at [1057, 444] on div "Apple iPhone 14 $873.72 Add To Cart Model Midnight 128 GB is available $873.72 …" at bounding box center [757, 281] width 931 height 580
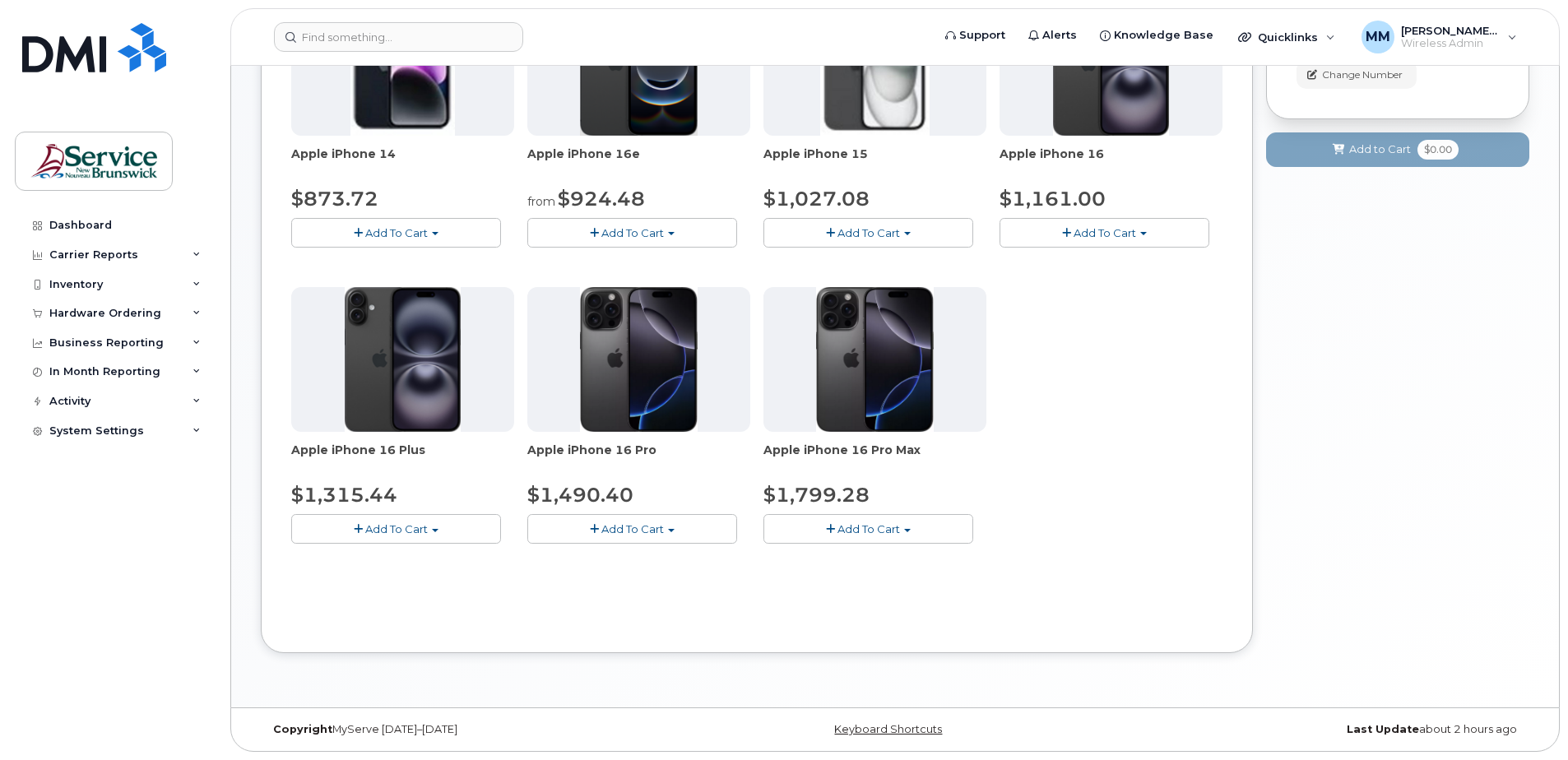
click at [674, 527] on button "Add To Cart" at bounding box center [632, 529] width 210 height 29
click at [694, 630] on div "Order New Device Upgrade Existing Device Order new device and new line Order ne…" at bounding box center [757, 236] width 992 height 834
click at [1058, 511] on div "Apple iPhone 14 $873.72 Add To Cart Model Midnight 128 GB is available $873.72 …" at bounding box center [757, 281] width 931 height 580
click at [480, 530] on button "Add To Cart" at bounding box center [396, 529] width 210 height 29
click at [875, 630] on div "Order New Device Upgrade Existing Device Order new device and new line Order ne…" at bounding box center [757, 236] width 992 height 834
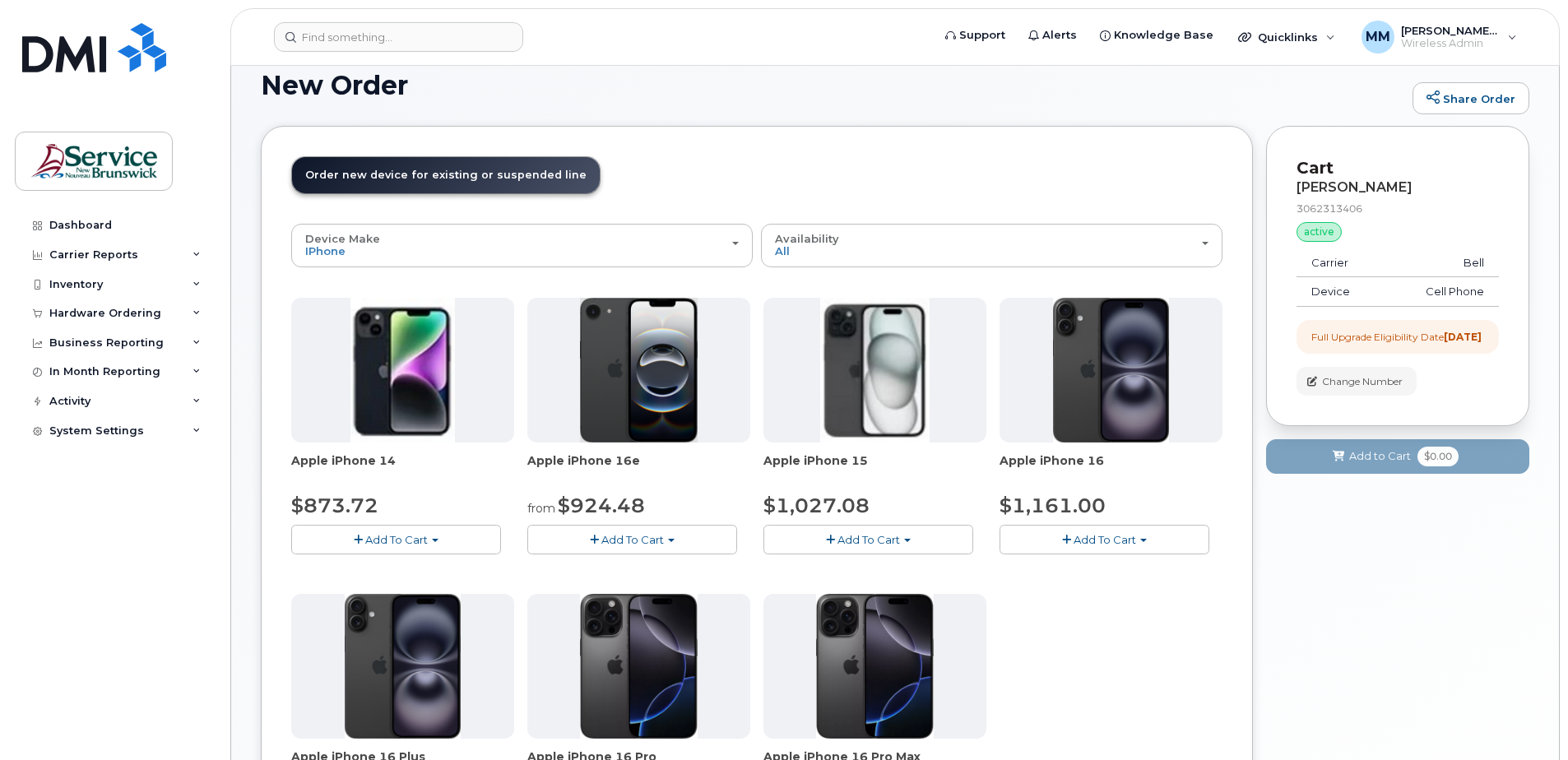
scroll to position [3, 0]
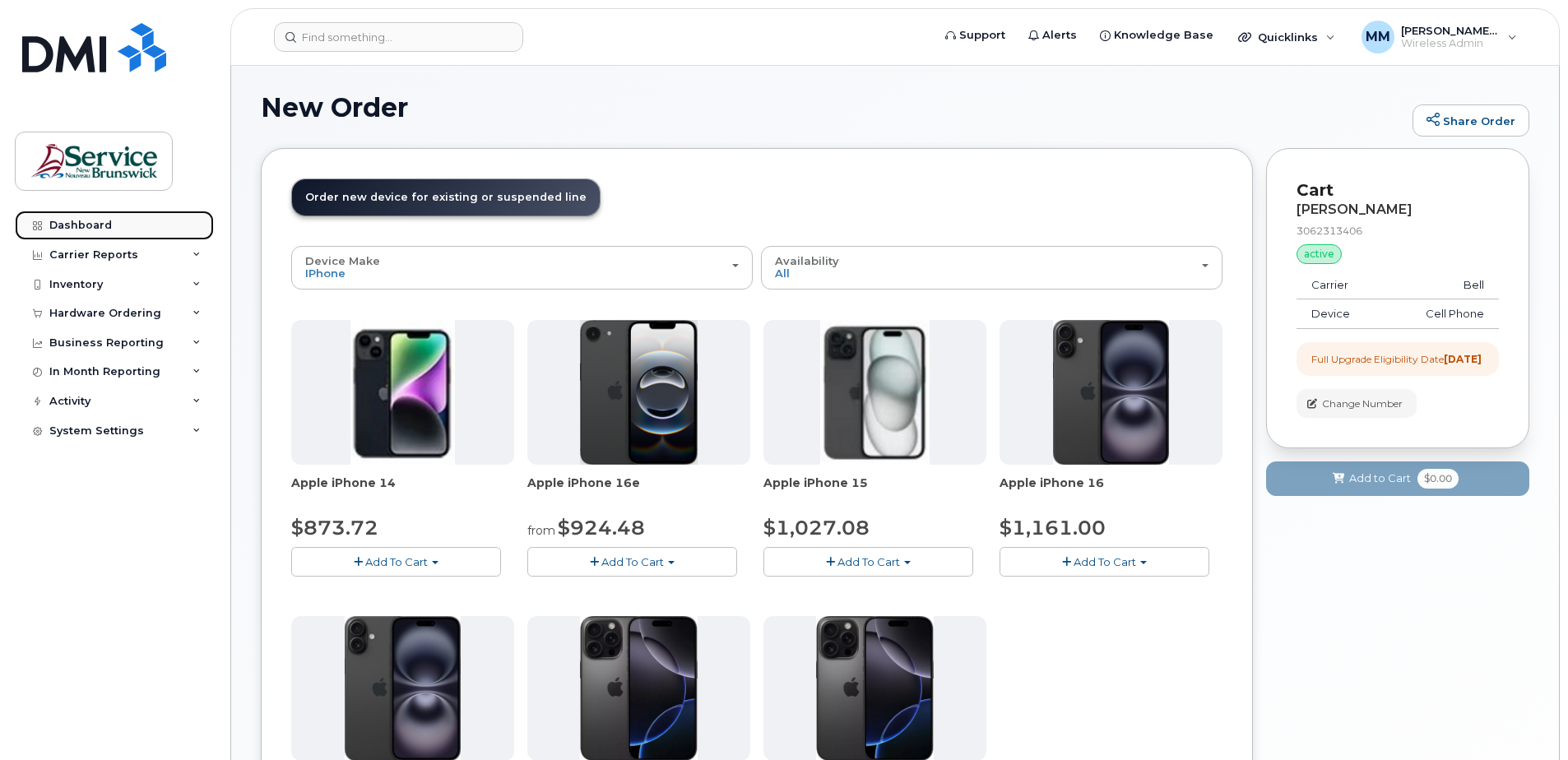
click at [93, 228] on div "Dashboard" at bounding box center [81, 225] width 63 height 13
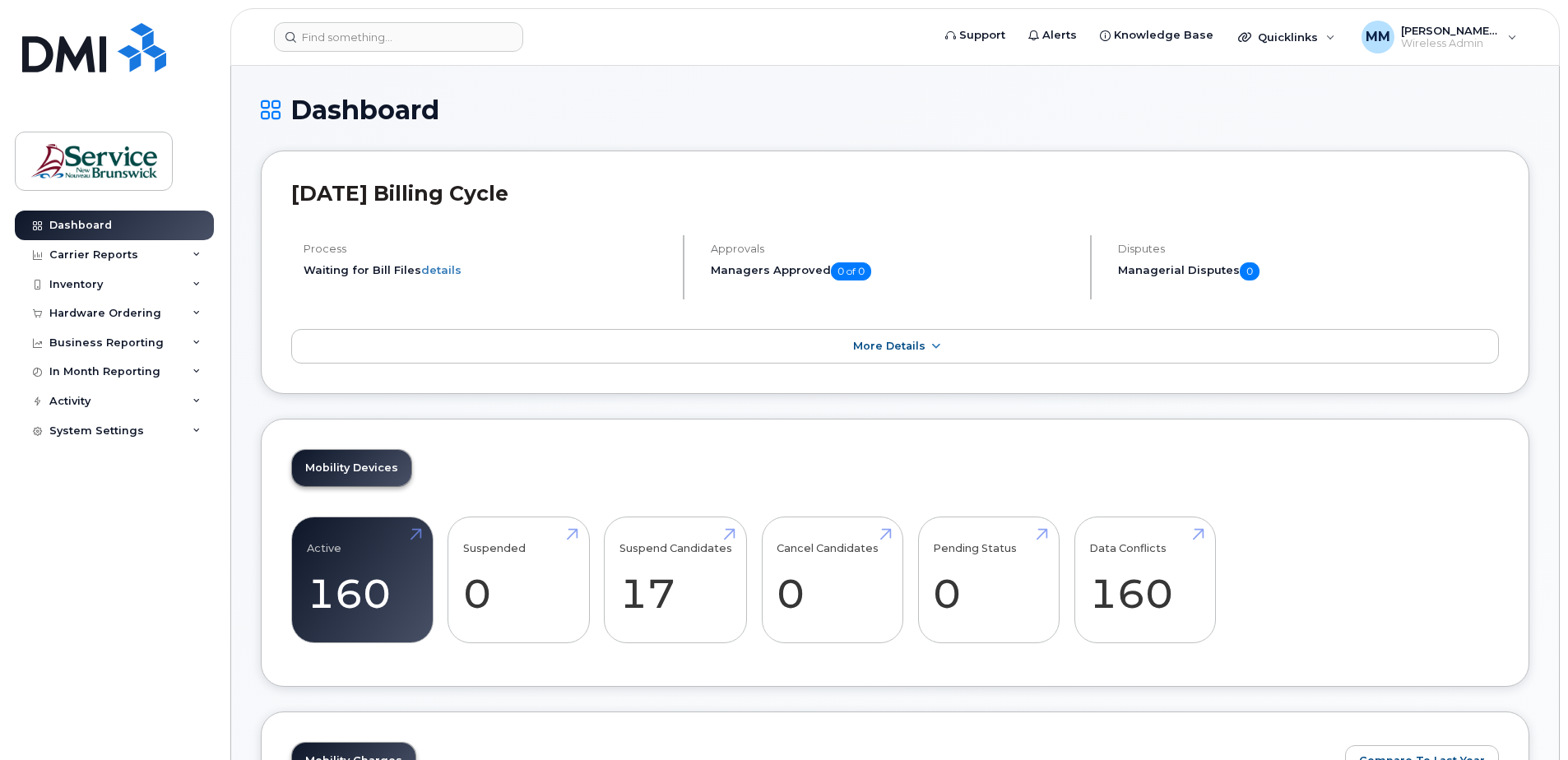
click at [807, 455] on div "Mobility Devices Active 160 Suspended 0 Suspend Candidates 17 Cancel Candidates…" at bounding box center [895, 554] width 1268 height 269
click at [921, 344] on span "More Details" at bounding box center [889, 346] width 73 height 13
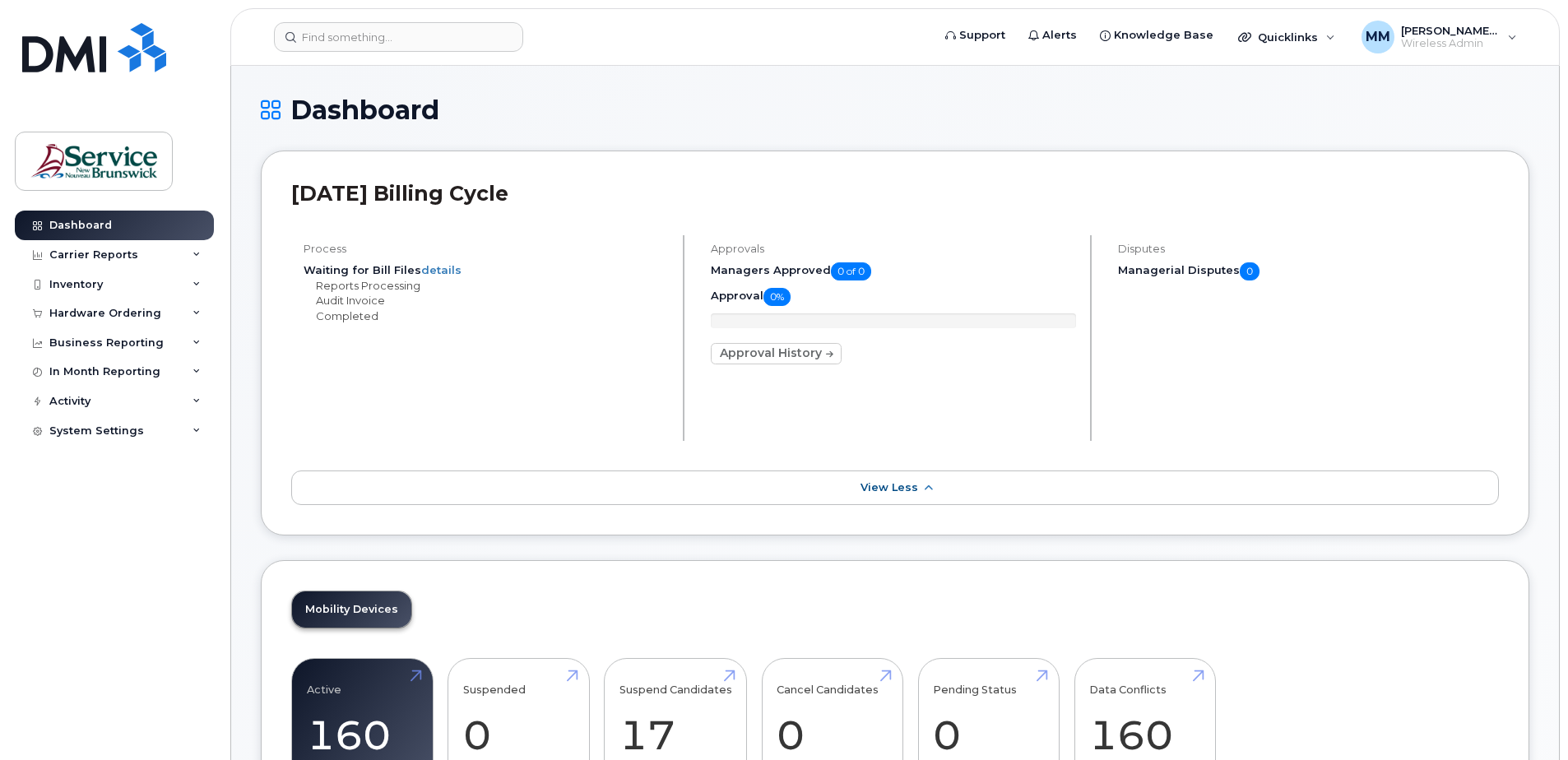
click at [1076, 533] on div "[DATE] Billing Cycle Process Waiting for Bill Files details Reports Processing …" at bounding box center [895, 343] width 1268 height 385
click at [830, 146] on div "Dashboard" at bounding box center [895, 122] width 1268 height 55
